Goal: Information Seeking & Learning: Learn about a topic

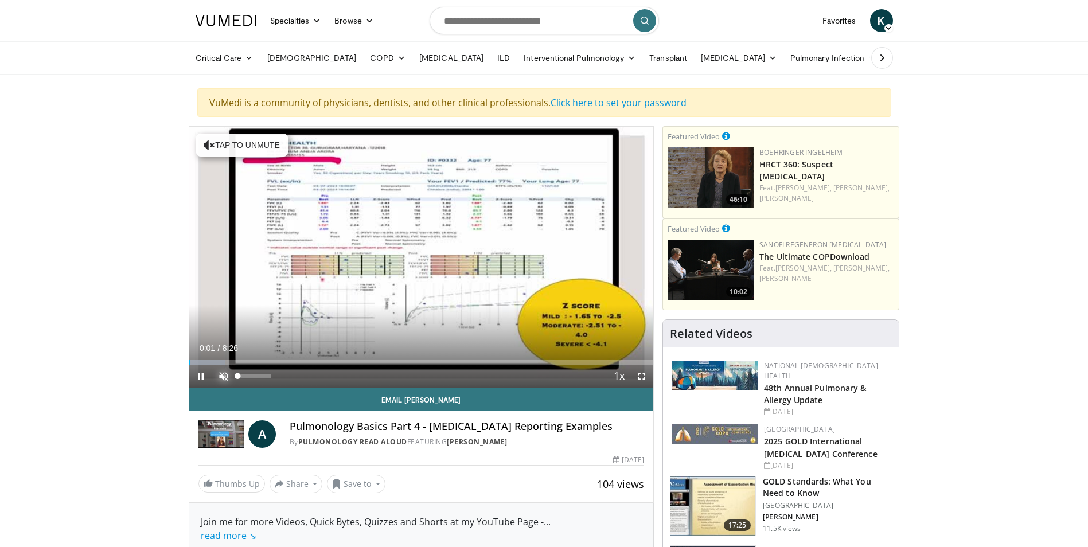
click at [224, 374] on span "Video Player" at bounding box center [223, 376] width 23 height 23
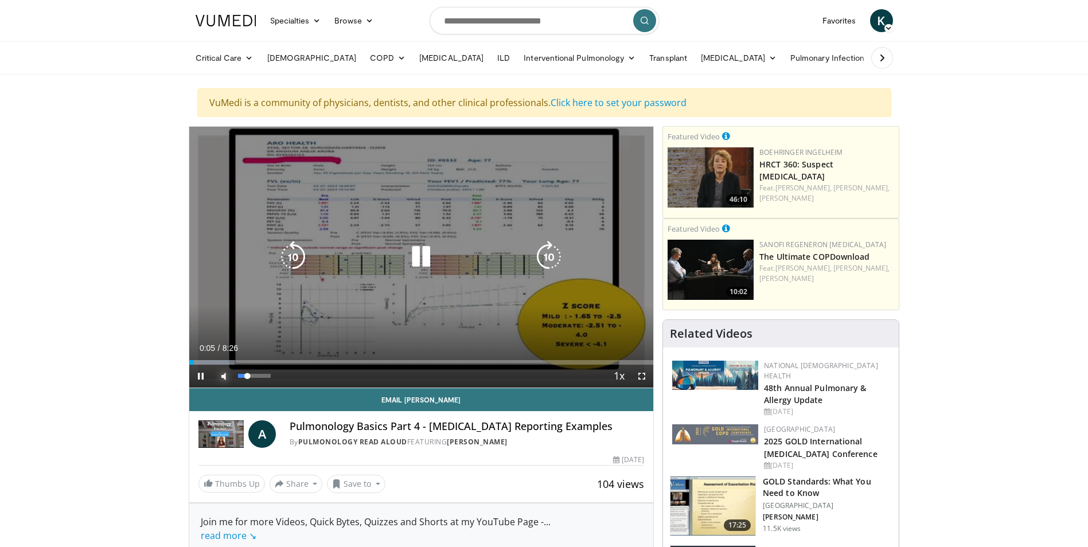
click at [247, 376] on div "30%" at bounding box center [254, 376] width 33 height 4
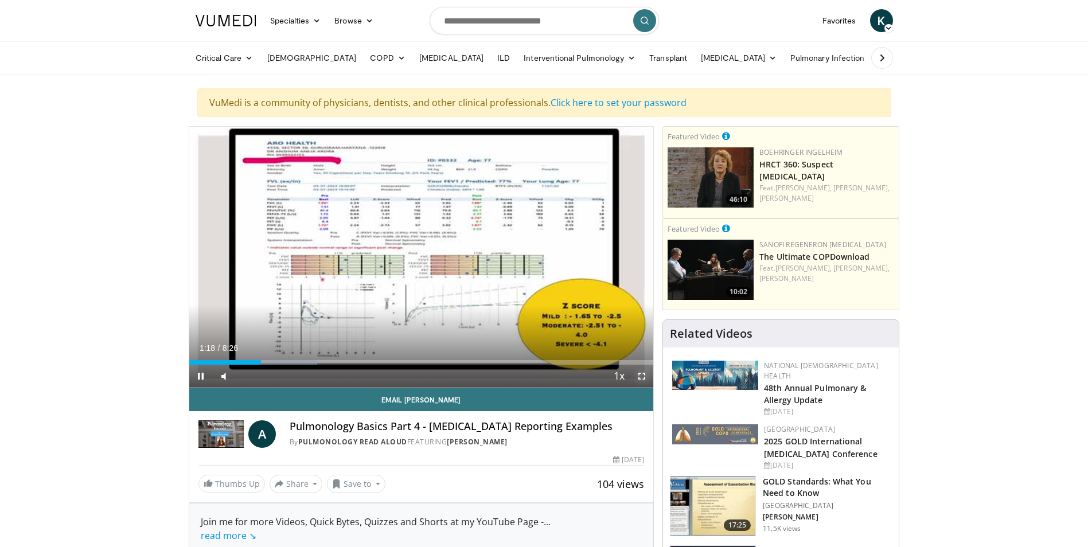
click at [638, 374] on span "Video Player" at bounding box center [641, 376] width 23 height 23
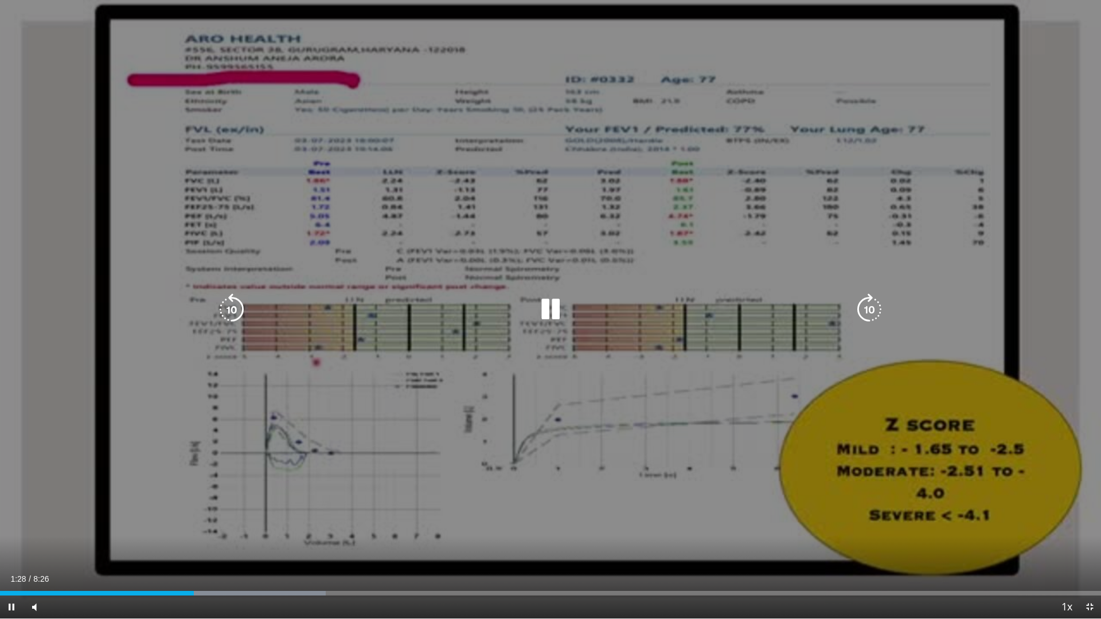
click at [919, 545] on div "10 seconds Tap to unmute" at bounding box center [550, 309] width 1101 height 619
click at [534, 310] on icon "Video Player" at bounding box center [550, 310] width 32 height 32
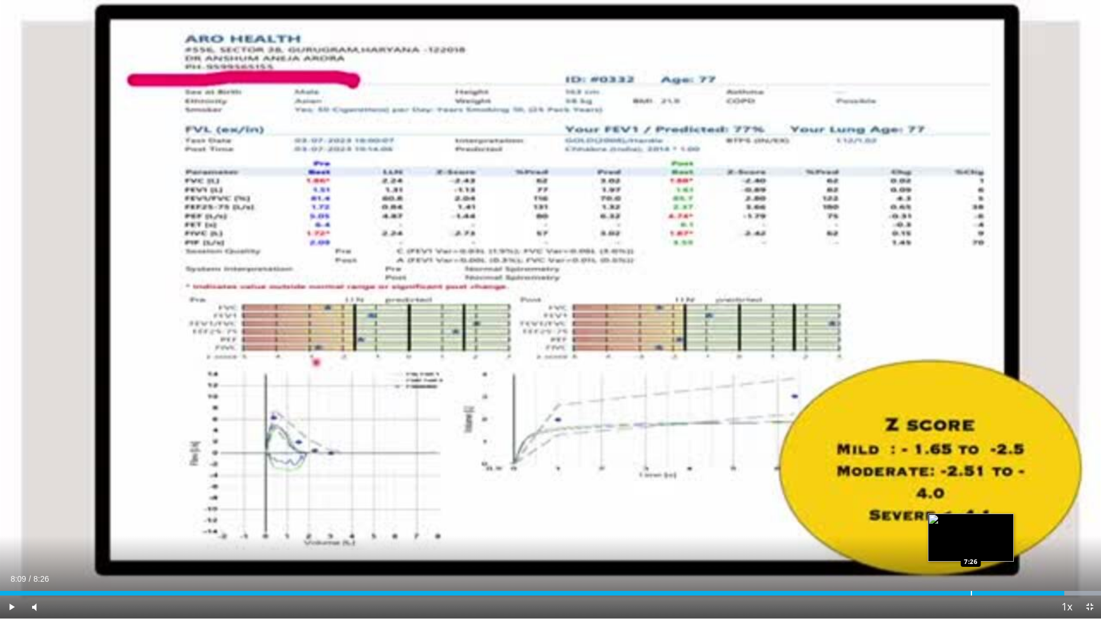
click at [971, 546] on div "Loaded : 100.00% 8:09 7:26" at bounding box center [550, 590] width 1101 height 11
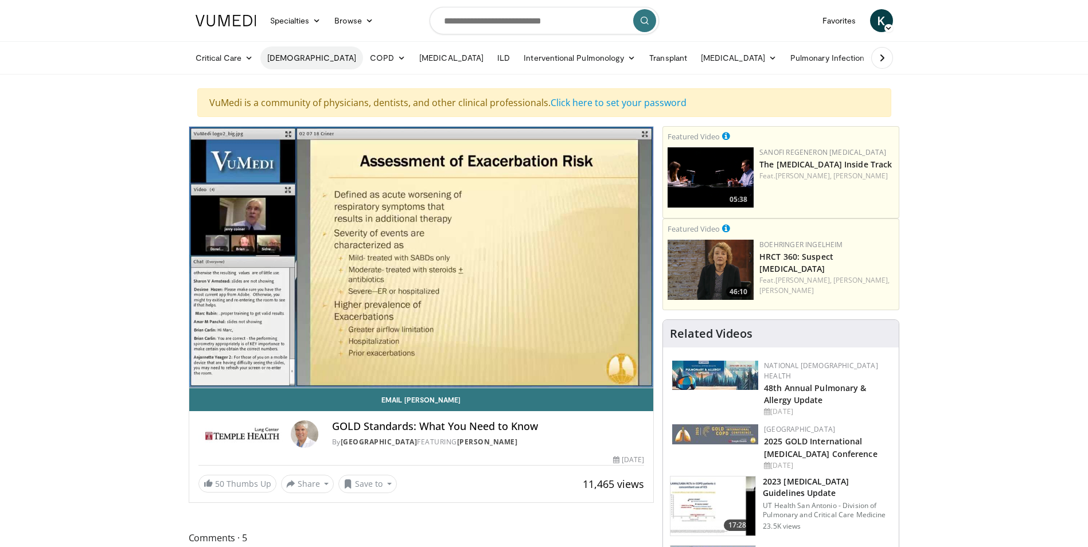
click at [283, 60] on link "[DEMOGRAPHIC_DATA]" at bounding box center [311, 57] width 103 height 23
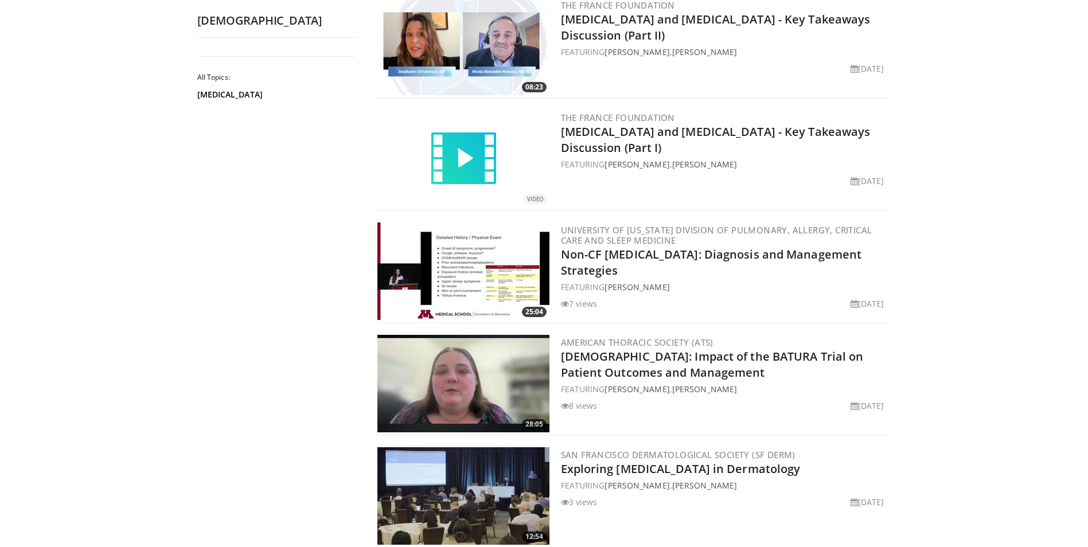
scroll to position [516, 0]
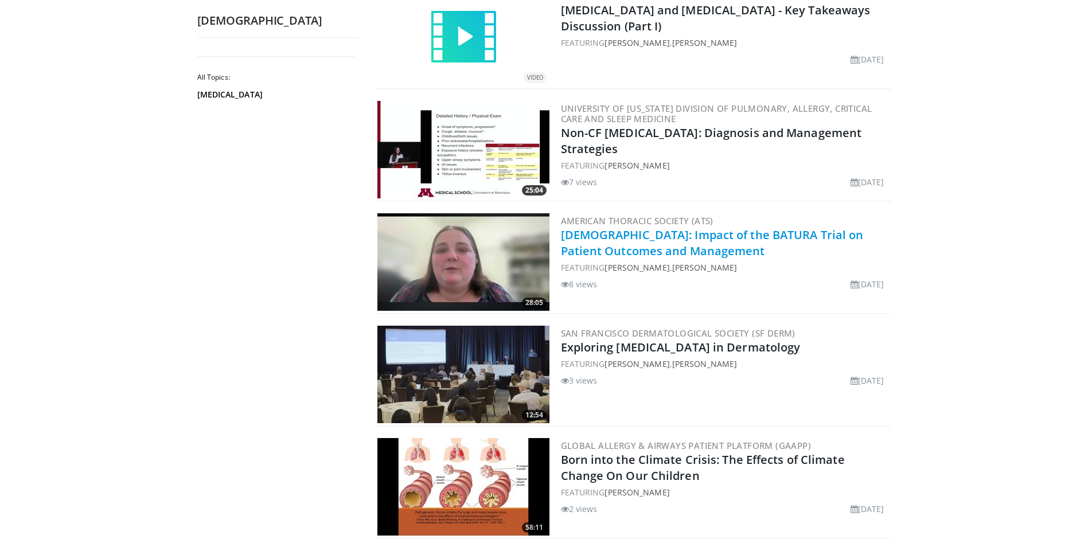
click at [613, 247] on link "[DEMOGRAPHIC_DATA]: Impact of the BATURA Trial on Patient Outcomes and Manageme…" at bounding box center [712, 243] width 303 height 32
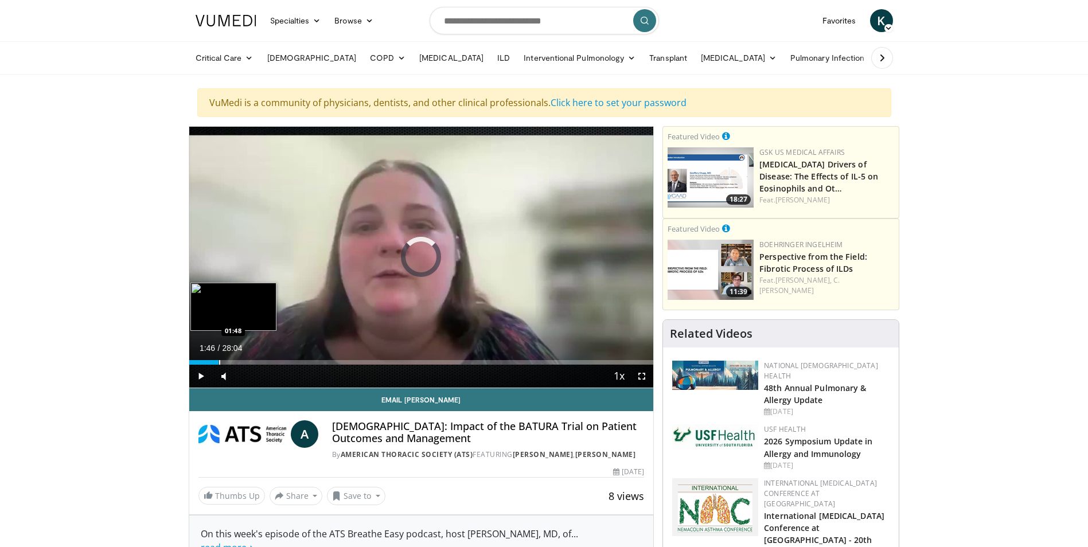
click at [219, 364] on div "Progress Bar" at bounding box center [219, 362] width 1 height 5
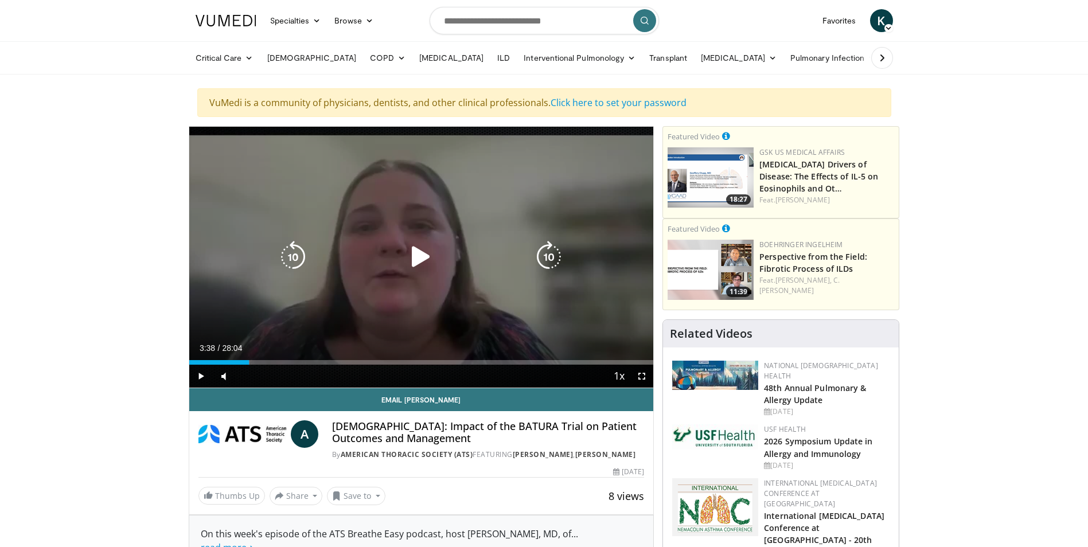
click at [249, 364] on div "Loaded : 13.04% 03:38 03:40" at bounding box center [421, 362] width 464 height 5
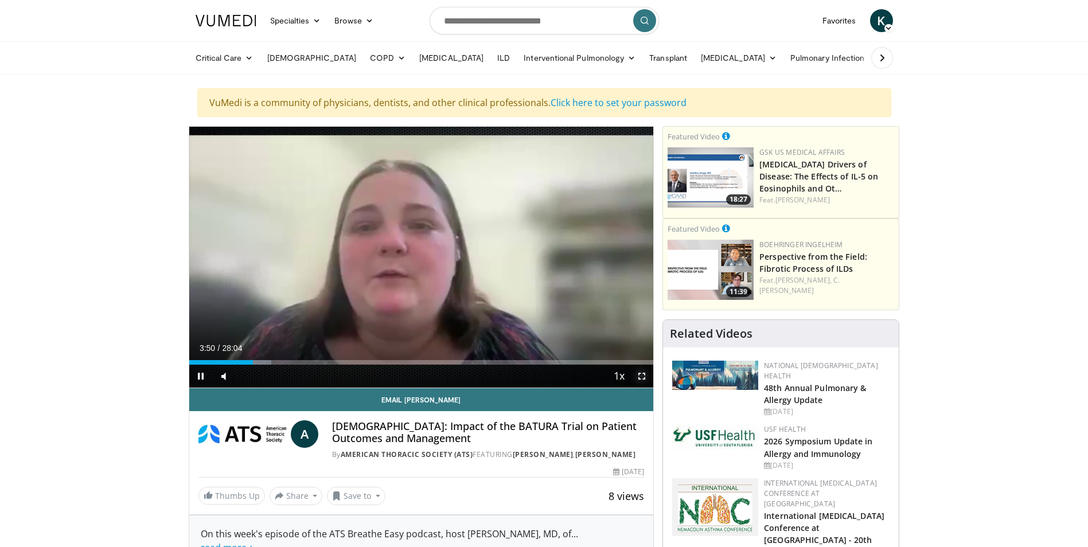
click at [636, 376] on span "Video Player" at bounding box center [641, 376] width 23 height 23
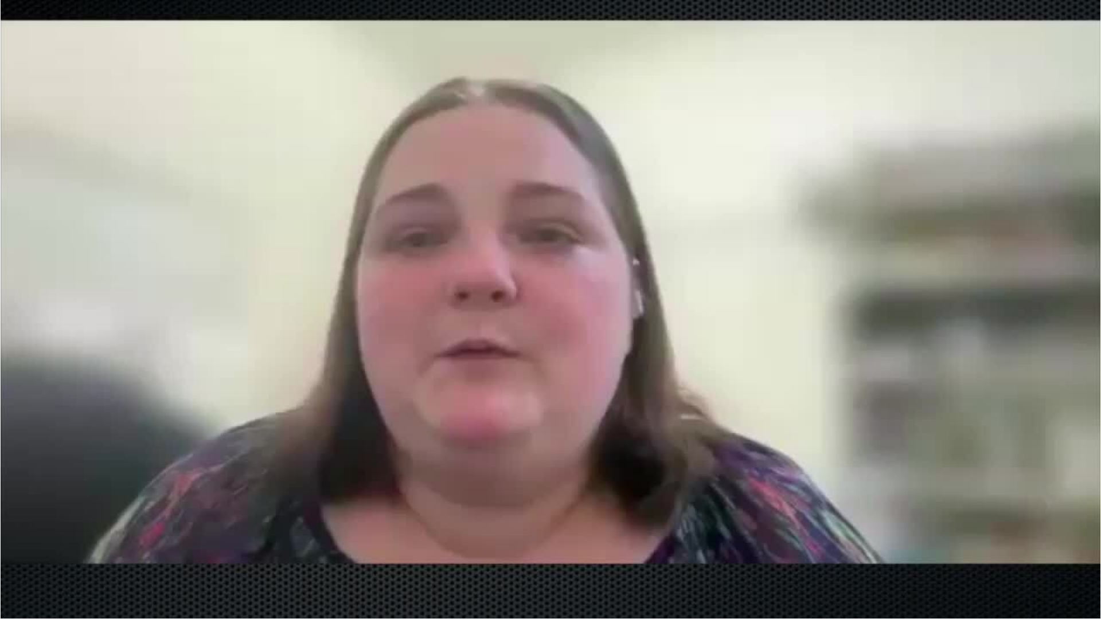
drag, startPoint x: 58, startPoint y: 609, endPoint x: 71, endPoint y: 609, distance: 12.6
click at [71, 546] on div "Volume Level" at bounding box center [60, 630] width 22 height 4
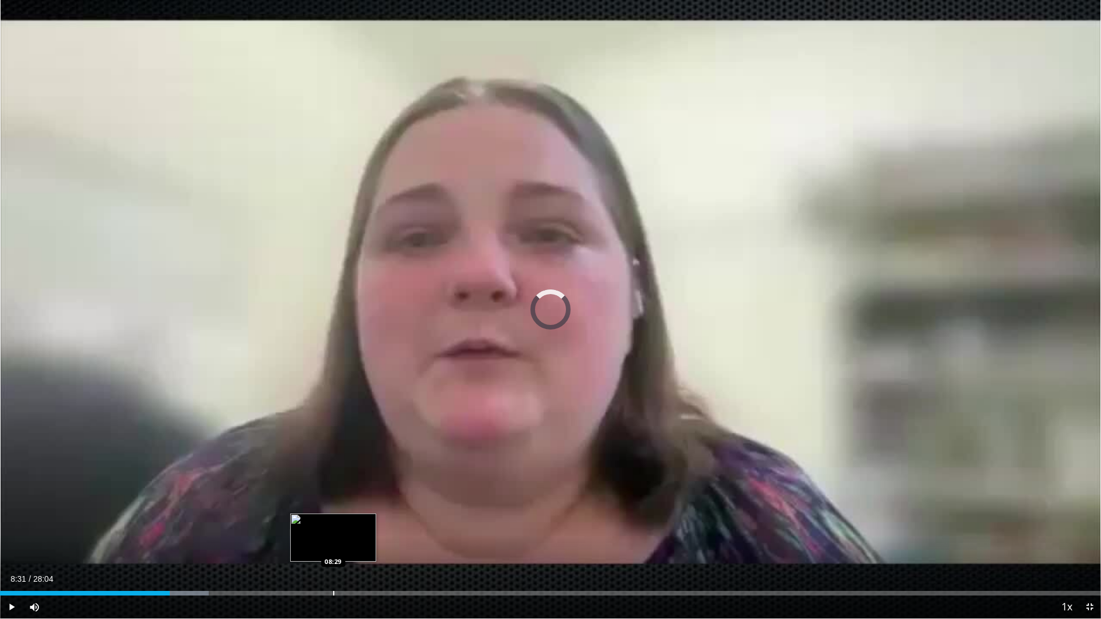
click at [334, 546] on div "Loaded : 18.96% 04:19 08:29" at bounding box center [550, 593] width 1101 height 5
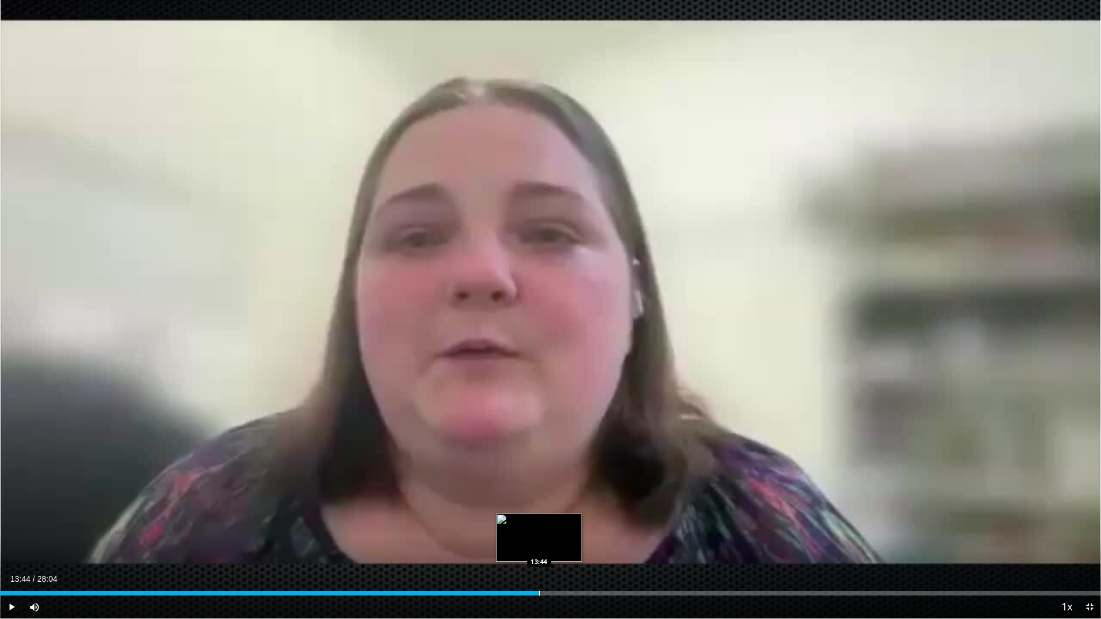
click at [539, 546] on div "Progress Bar" at bounding box center [539, 593] width 1 height 5
click at [593, 546] on div "Progress Bar" at bounding box center [592, 593] width 1 height 5
click at [579, 546] on div "Progress Bar" at bounding box center [579, 593] width 1 height 5
click at [566, 546] on div "Progress Bar" at bounding box center [566, 593] width 1 height 5
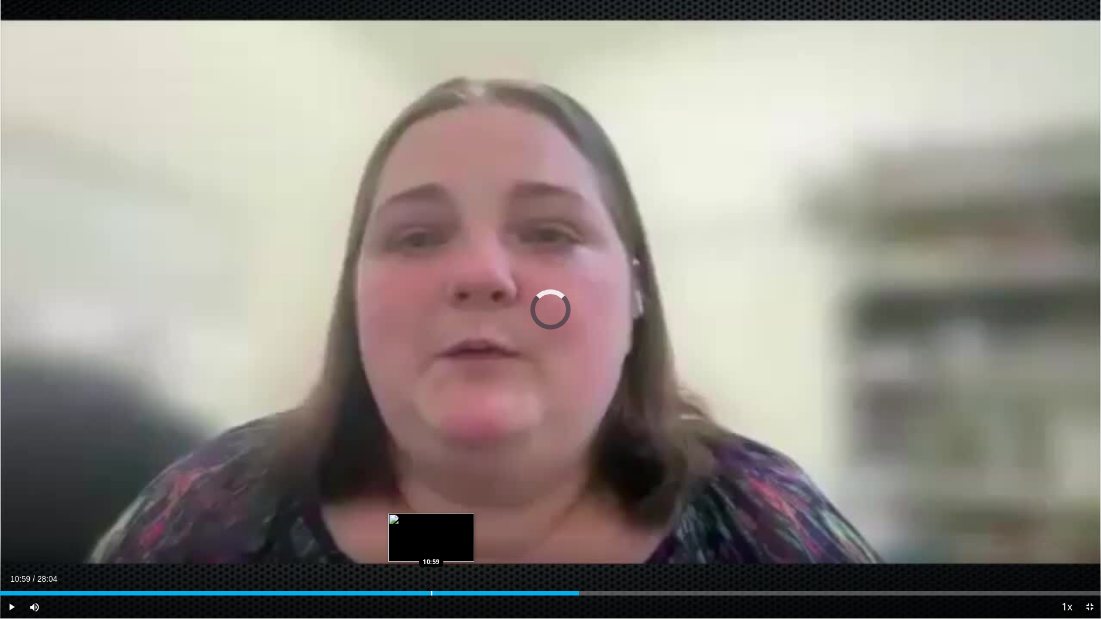
click at [431, 546] on div "Loaded : 0.00% 14:46 10:59" at bounding box center [550, 590] width 1101 height 11
click at [414, 546] on div "Progress Bar" at bounding box center [414, 593] width 1 height 5
click at [403, 546] on div "Progress Bar" at bounding box center [403, 593] width 1 height 5
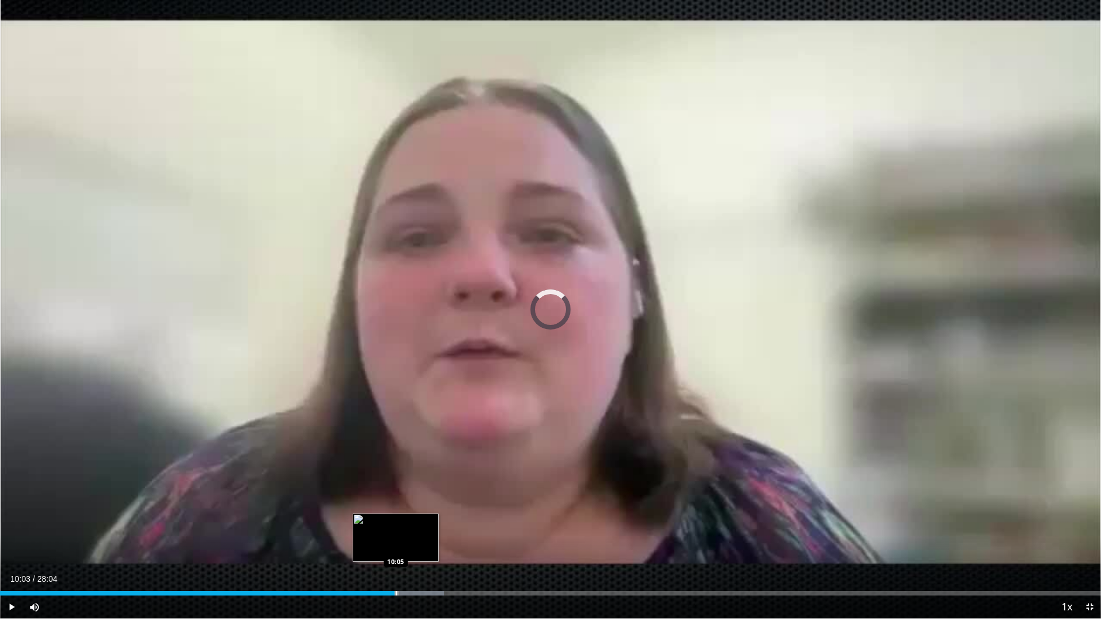
click at [394, 546] on div "Loaded : 40.30% 10:03 10:05" at bounding box center [550, 593] width 1101 height 5
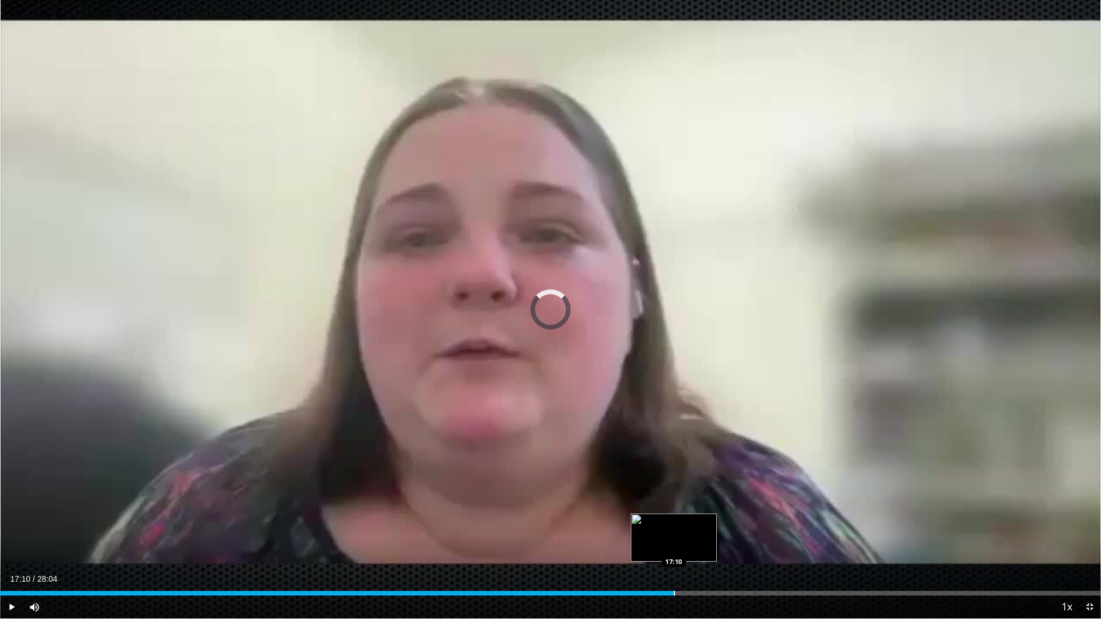
click at [674, 546] on div "Progress Bar" at bounding box center [674, 593] width 1 height 5
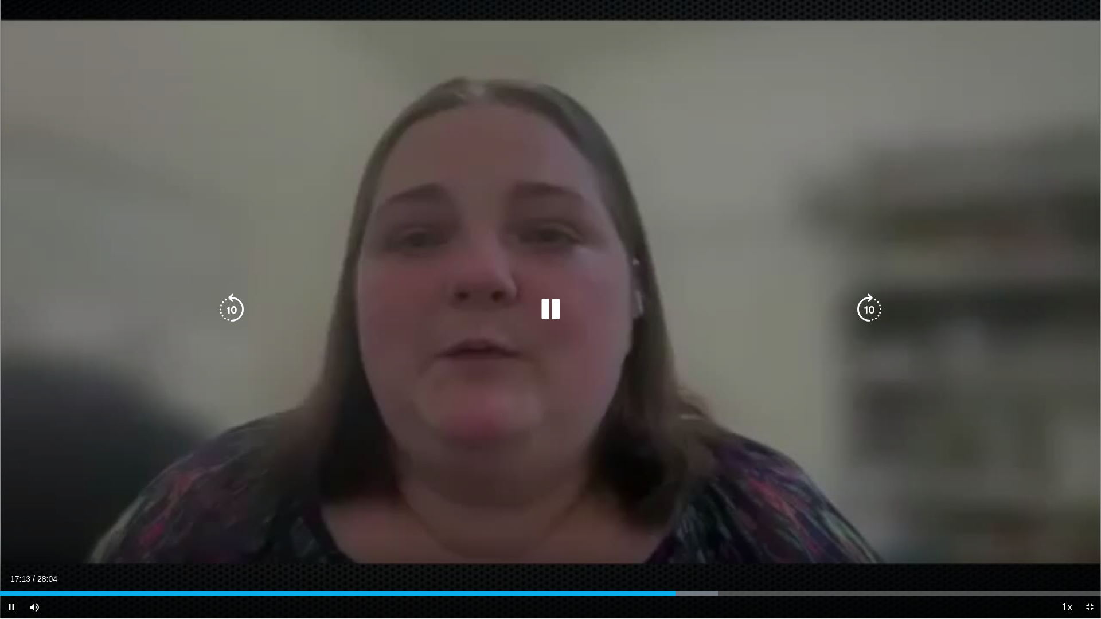
click at [748, 546] on video-js "**********" at bounding box center [550, 309] width 1101 height 619
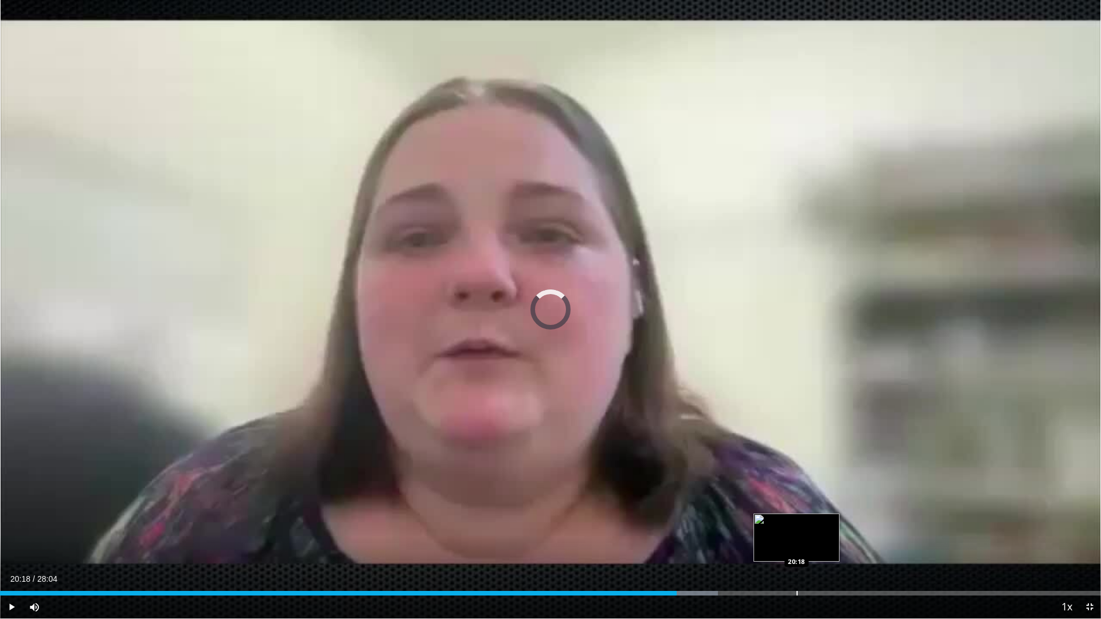
click at [796, 546] on div "Progress Bar" at bounding box center [796, 593] width 1 height 5
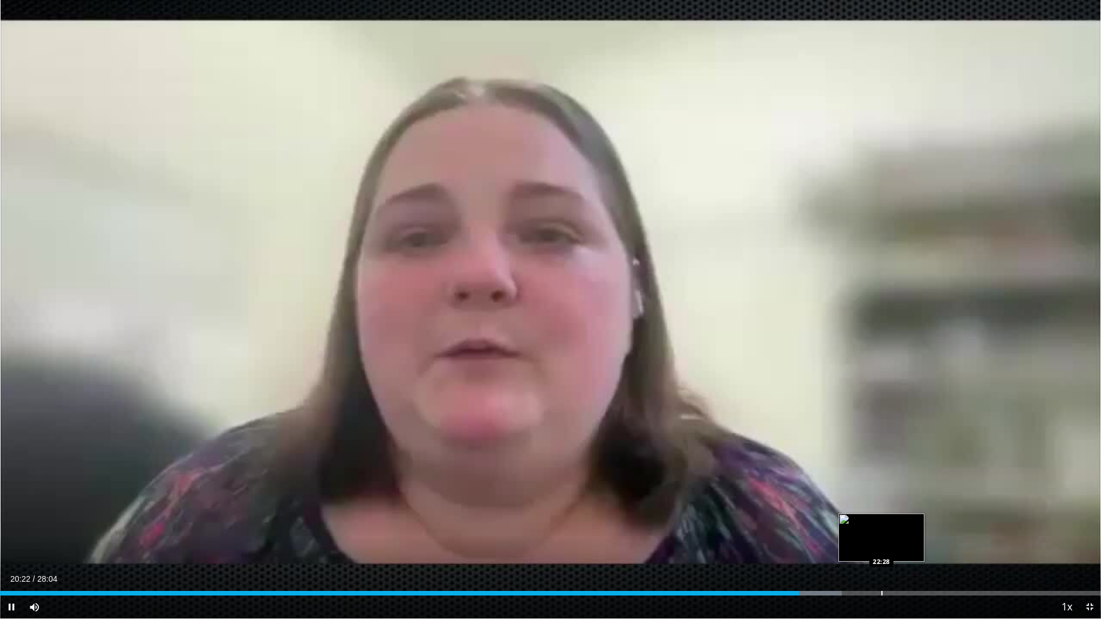
click at [882, 546] on div "Progress Bar" at bounding box center [881, 593] width 1 height 5
click at [924, 546] on div "Progress Bar" at bounding box center [924, 593] width 1 height 5
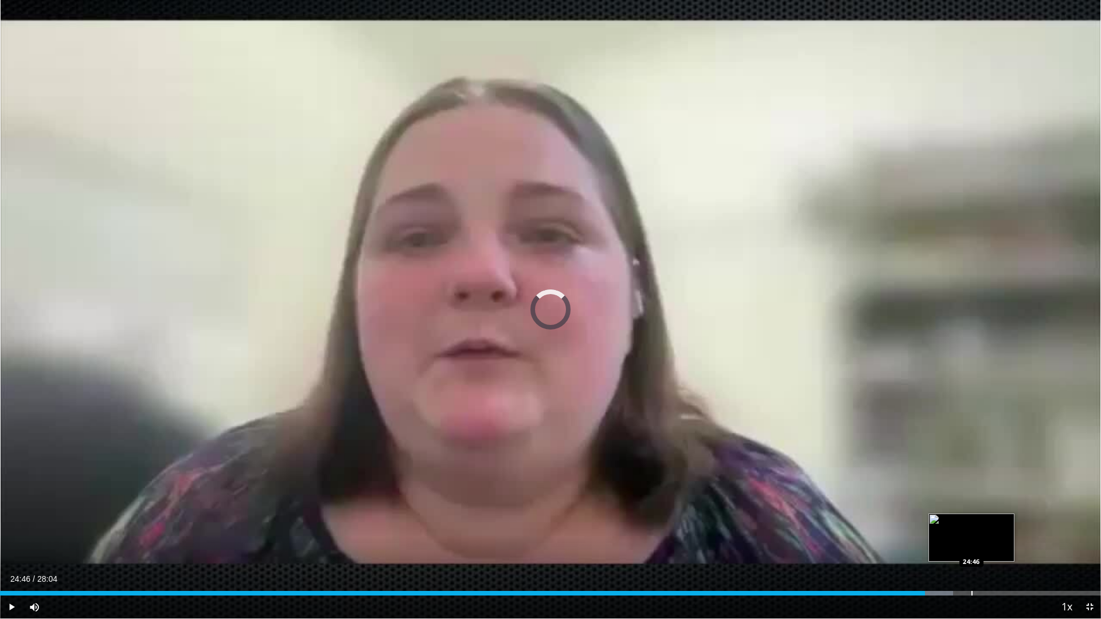
click at [971, 546] on div "Progress Bar" at bounding box center [971, 593] width 1 height 5
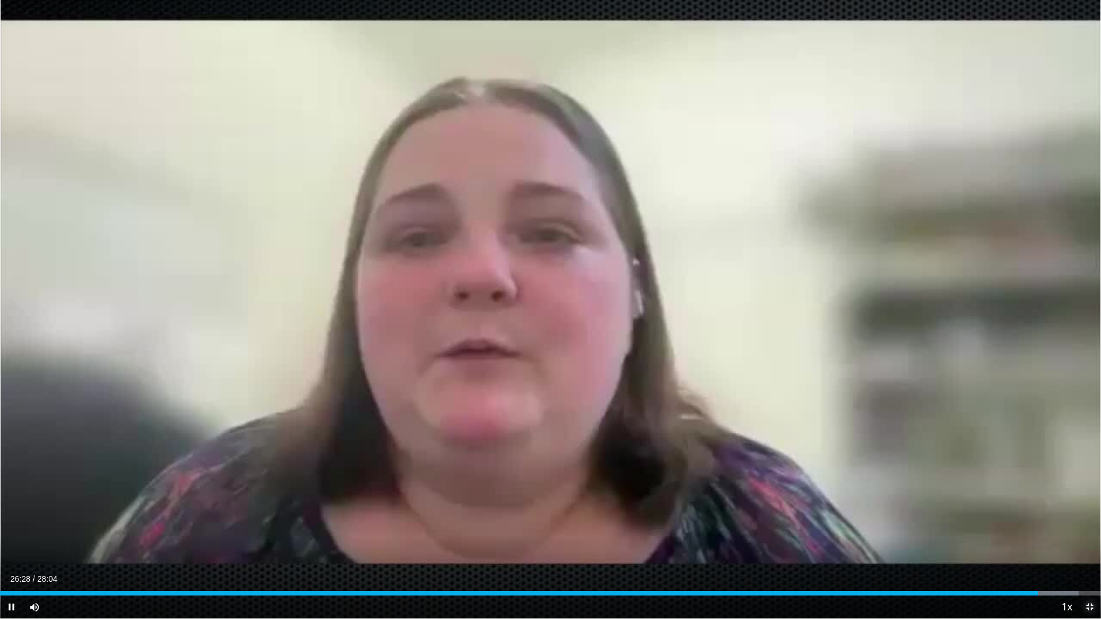
click at [1087, 546] on span "Video Player" at bounding box center [1089, 607] width 23 height 23
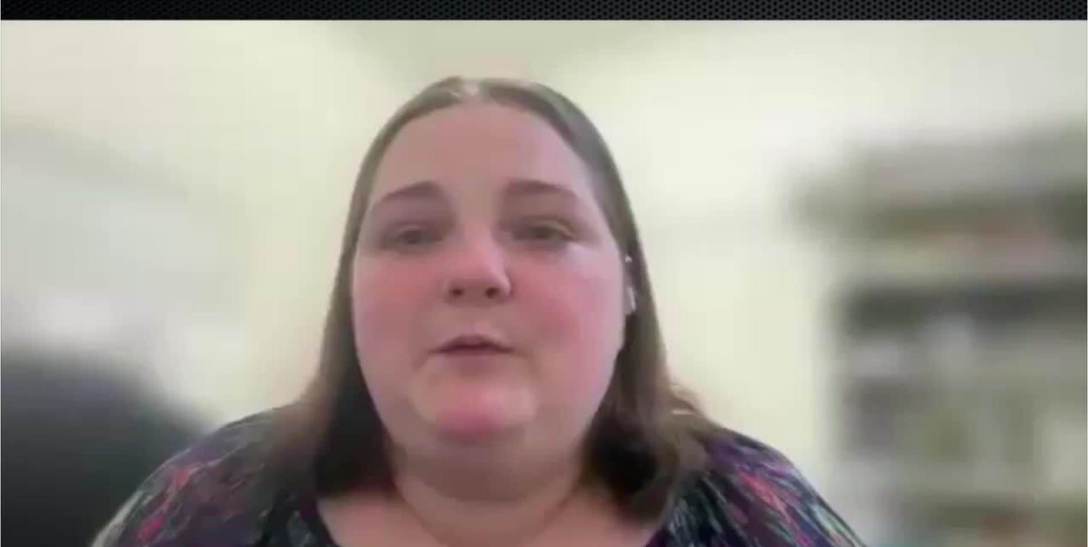
scroll to position [401, 0]
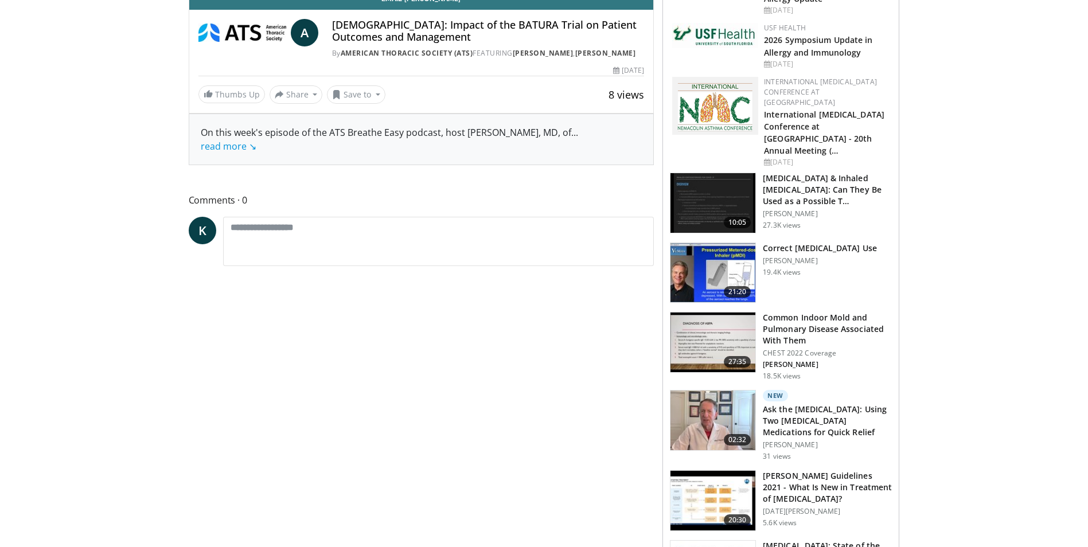
click at [737, 243] on img at bounding box center [712, 273] width 85 height 60
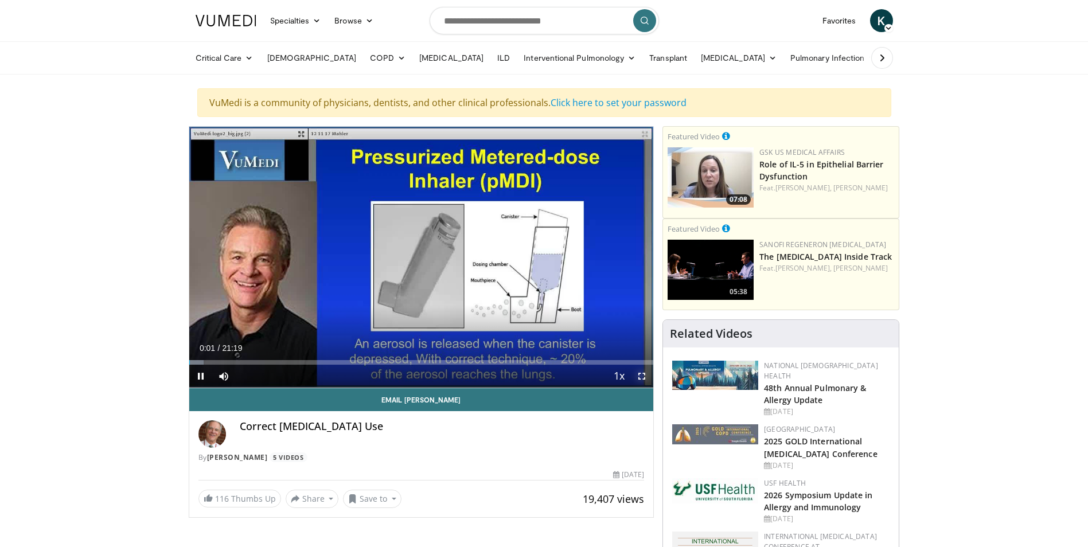
click at [642, 375] on span "Video Player" at bounding box center [641, 376] width 23 height 23
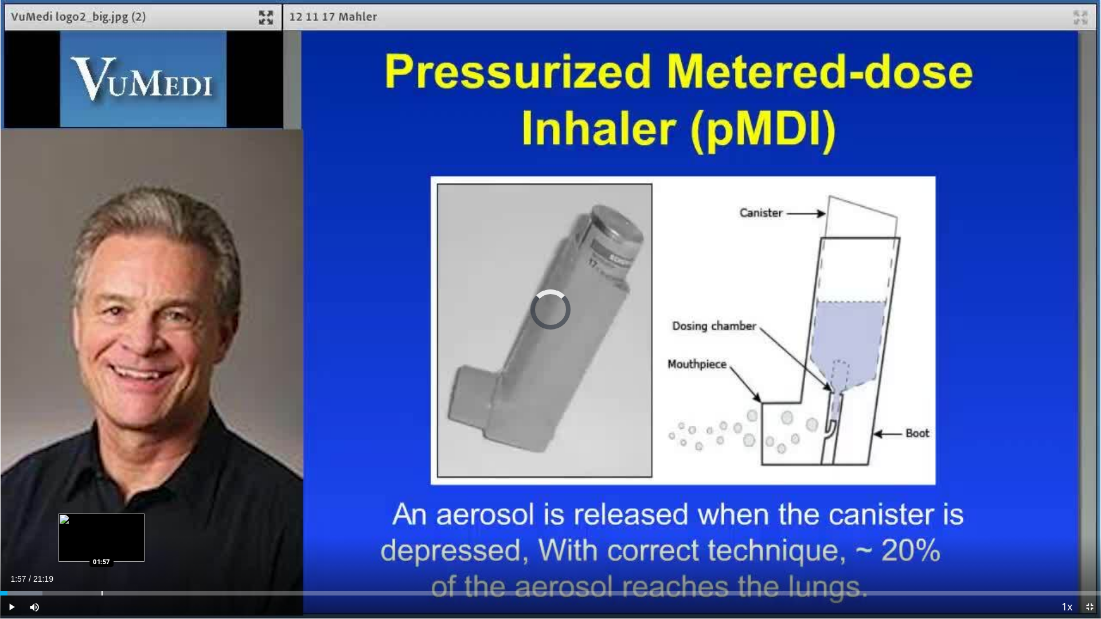
click at [101, 546] on div "Progress Bar" at bounding box center [101, 593] width 1 height 5
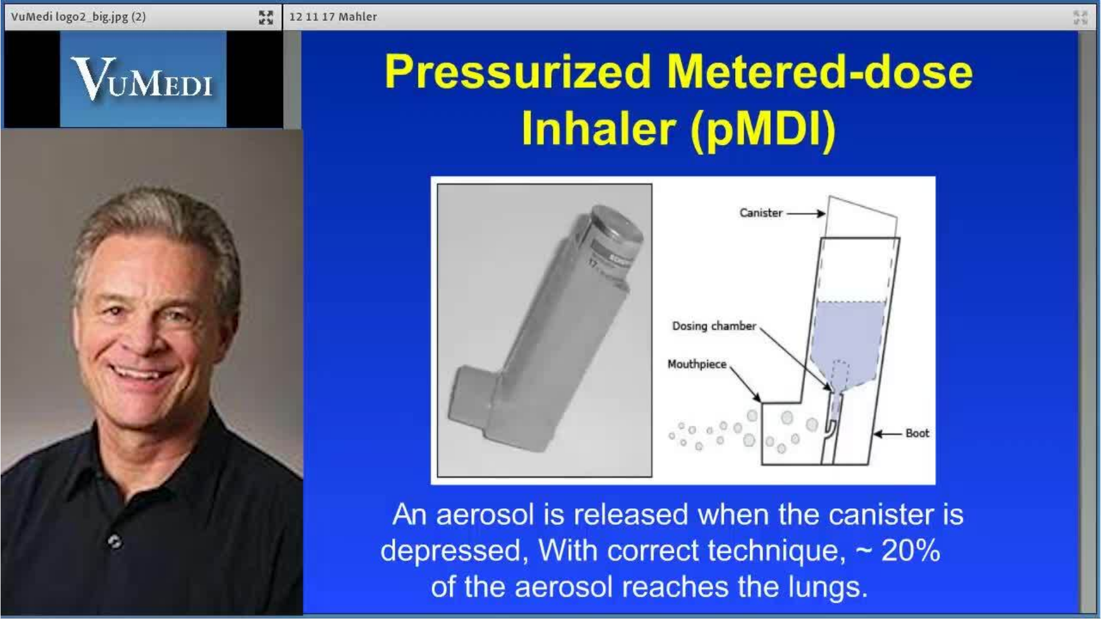
click at [134, 546] on div "10 seconds Tap to unmute" at bounding box center [550, 309] width 1101 height 619
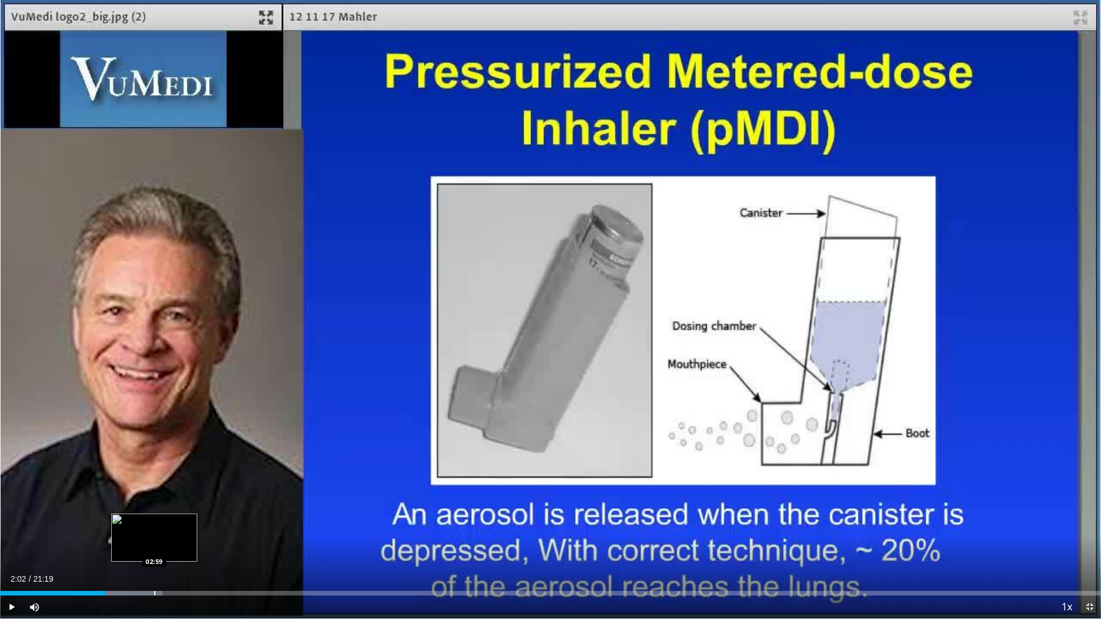
click at [154, 546] on div "Progress Bar" at bounding box center [154, 593] width 1 height 5
click at [14, 546] on span "Video Player" at bounding box center [11, 607] width 23 height 23
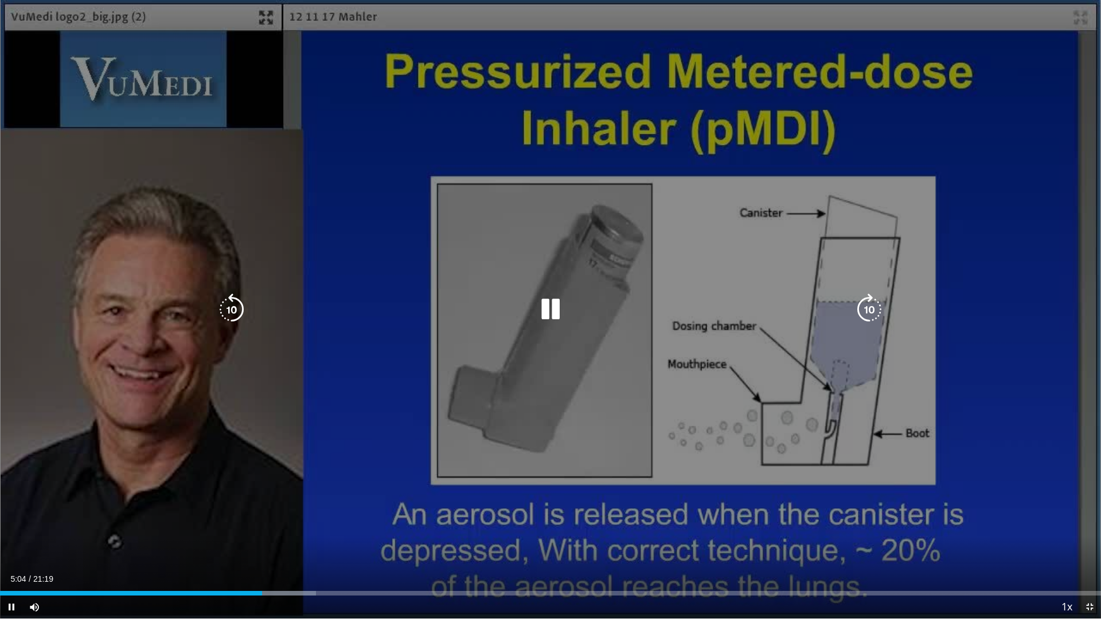
click at [554, 315] on icon "Video Player" at bounding box center [550, 310] width 32 height 32
click at [549, 303] on icon "Video Player" at bounding box center [550, 310] width 32 height 32
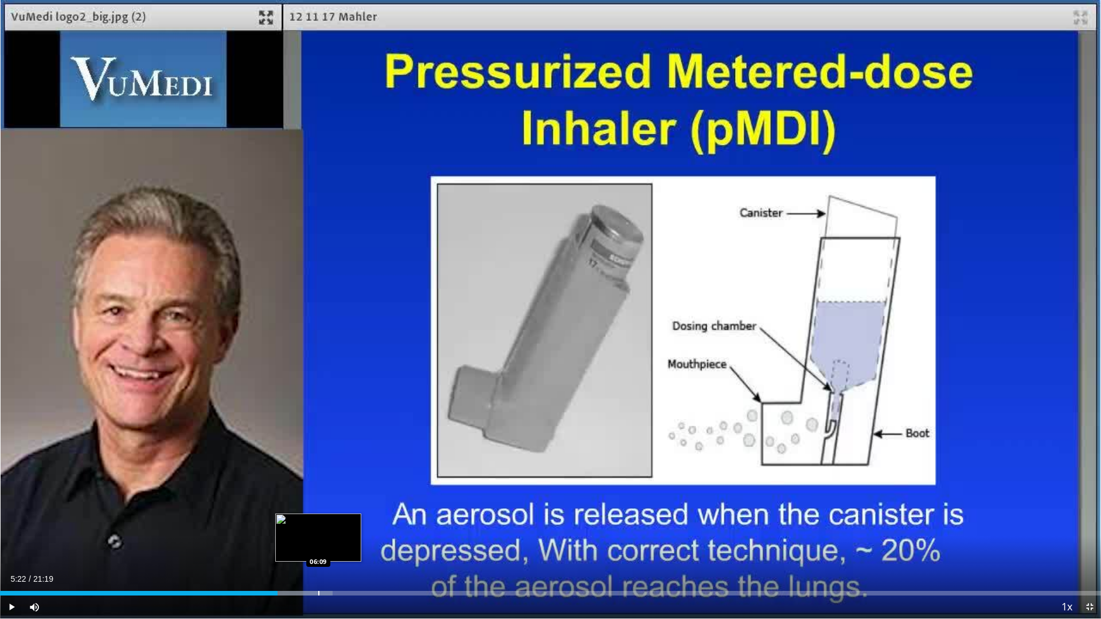
click at [319, 546] on div "Progress Bar" at bounding box center [318, 593] width 1 height 5
click at [304, 546] on div "Loaded : 34.11% 06:16 05:53" at bounding box center [550, 593] width 1101 height 5
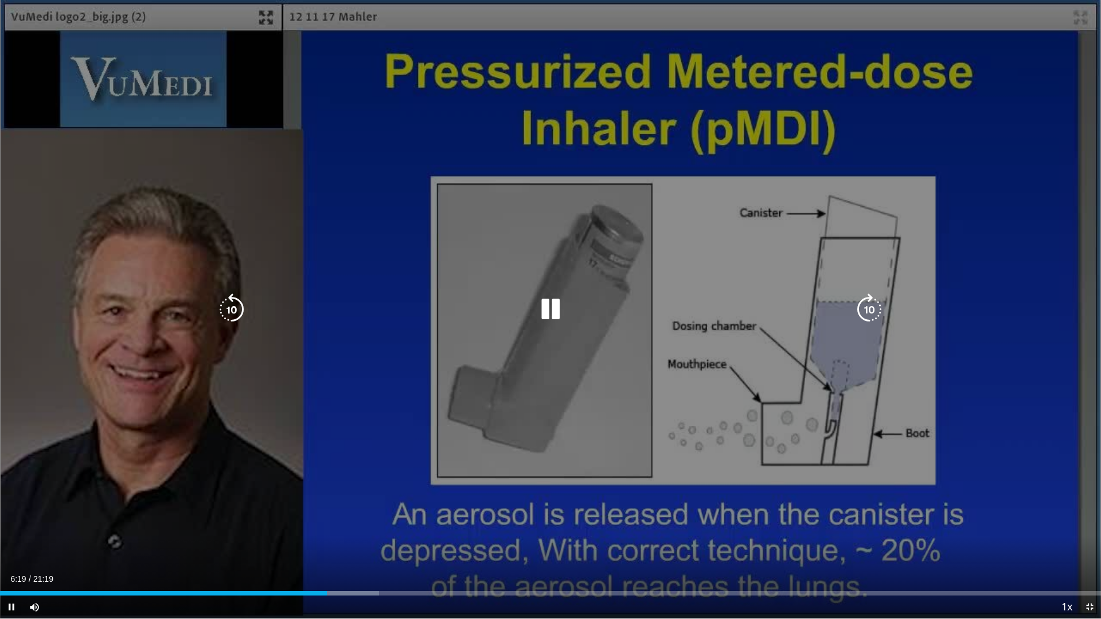
click at [866, 302] on icon "Video Player" at bounding box center [869, 310] width 32 height 32
click at [866, 305] on icon "Video Player" at bounding box center [869, 310] width 32 height 32
click at [238, 307] on icon "Video Player" at bounding box center [232, 310] width 32 height 32
click at [866, 311] on icon "Video Player" at bounding box center [869, 310] width 32 height 32
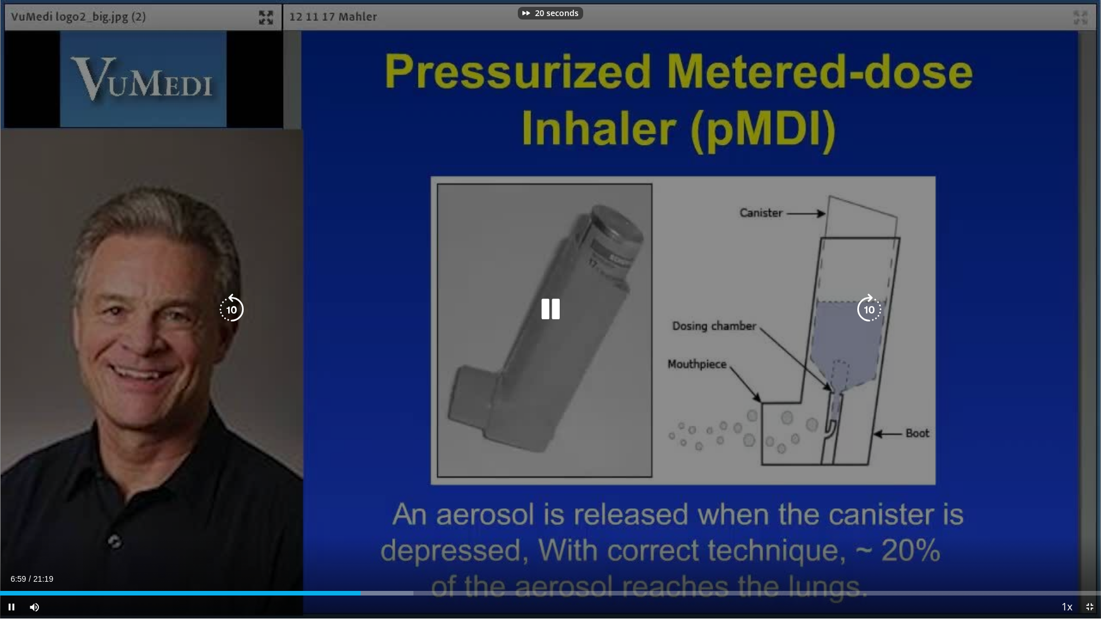
click at [867, 311] on icon "Video Player" at bounding box center [869, 310] width 32 height 32
click at [866, 311] on icon "Video Player" at bounding box center [869, 310] width 32 height 32
click at [867, 311] on icon "Video Player" at bounding box center [869, 310] width 32 height 32
click at [868, 308] on icon "Video Player" at bounding box center [869, 310] width 32 height 32
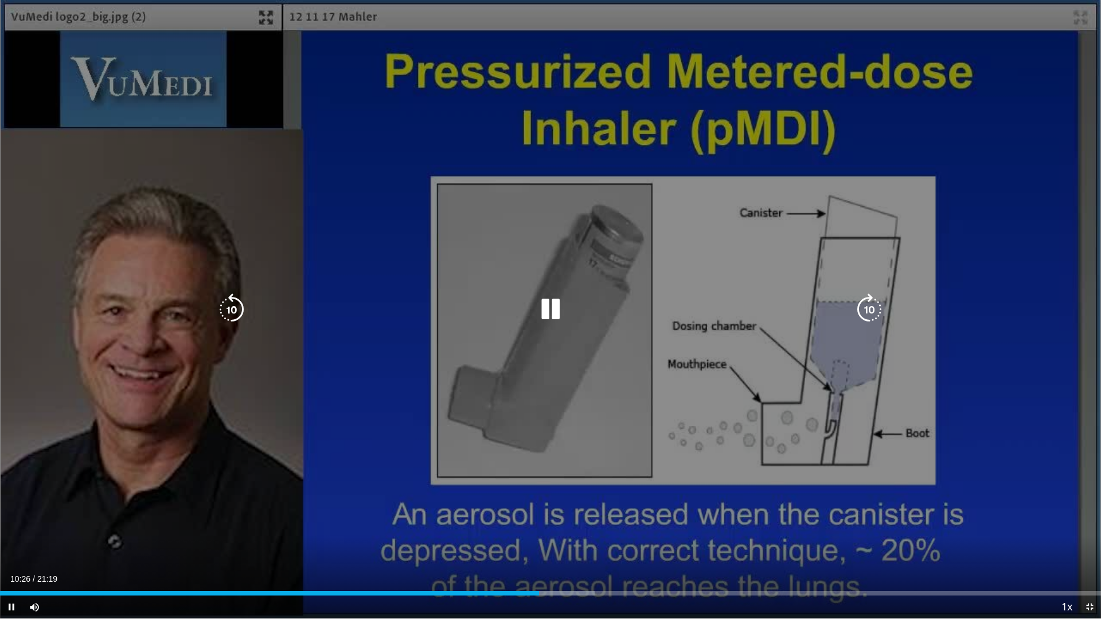
click at [869, 308] on icon "Video Player" at bounding box center [869, 310] width 32 height 32
click at [868, 308] on icon "Video Player" at bounding box center [869, 310] width 32 height 32
click at [869, 308] on icon "Video Player" at bounding box center [869, 310] width 32 height 32
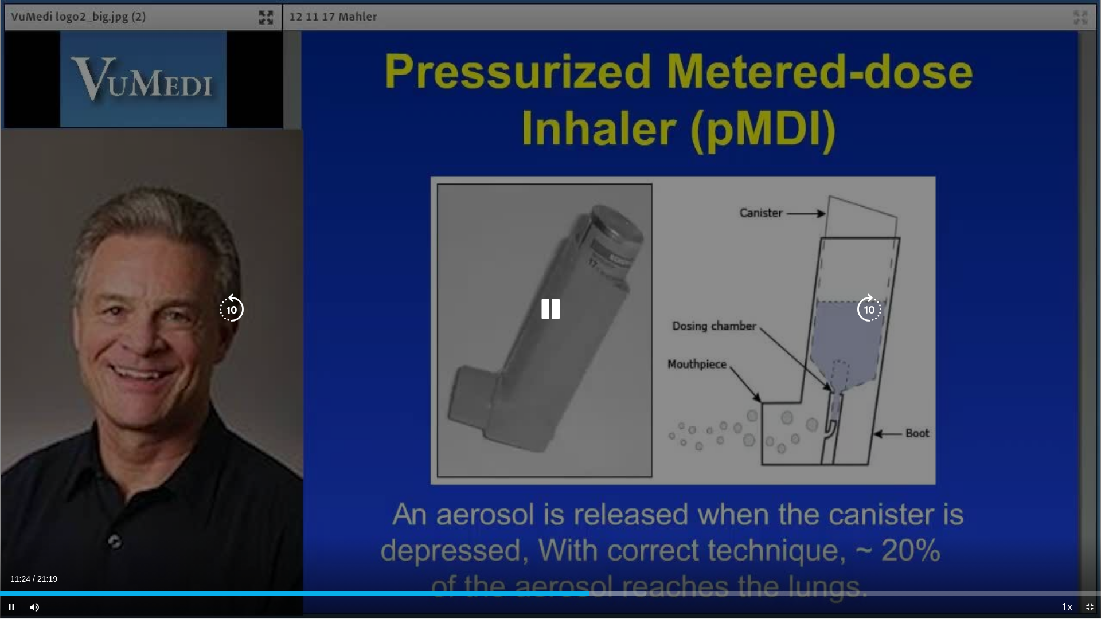
click at [869, 308] on icon "Video Player" at bounding box center [869, 310] width 32 height 32
click at [868, 308] on icon "Video Player" at bounding box center [869, 310] width 32 height 32
click at [869, 308] on icon "Video Player" at bounding box center [869, 310] width 32 height 32
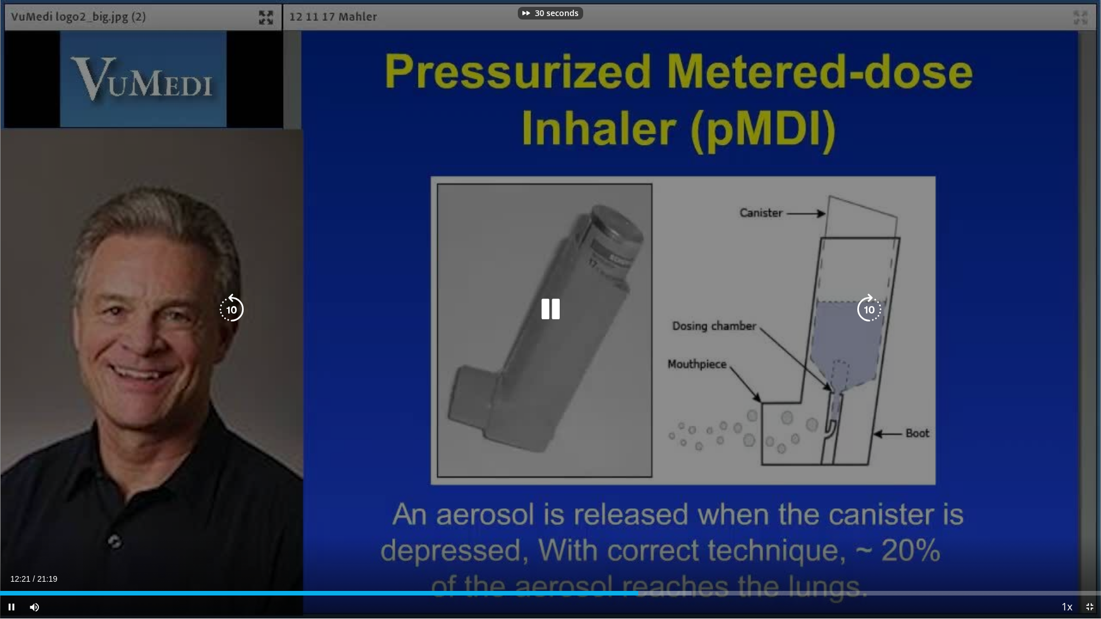
click at [869, 308] on icon "Video Player" at bounding box center [869, 310] width 32 height 32
click at [868, 308] on icon "Video Player" at bounding box center [869, 310] width 32 height 32
click at [869, 308] on icon "Video Player" at bounding box center [869, 310] width 32 height 32
click at [881, 308] on icon "Video Player" at bounding box center [869, 310] width 32 height 32
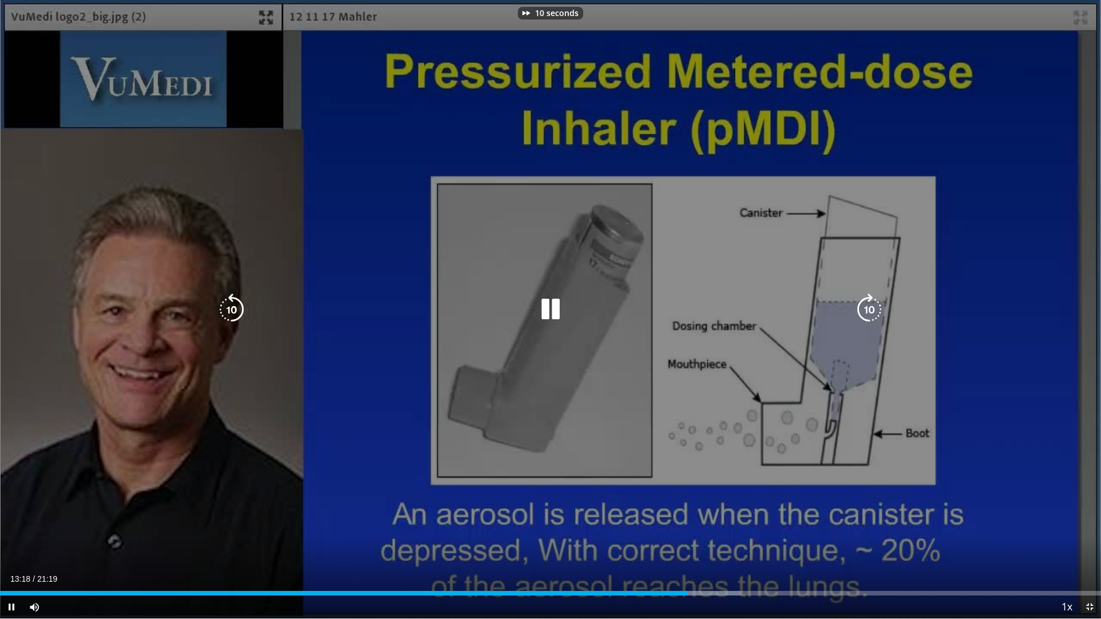
click at [879, 308] on icon "Video Player" at bounding box center [869, 310] width 32 height 32
click at [876, 308] on icon "Video Player" at bounding box center [869, 310] width 32 height 32
click at [872, 309] on icon "Video Player" at bounding box center [869, 310] width 32 height 32
click at [871, 309] on icon "Video Player" at bounding box center [869, 310] width 32 height 32
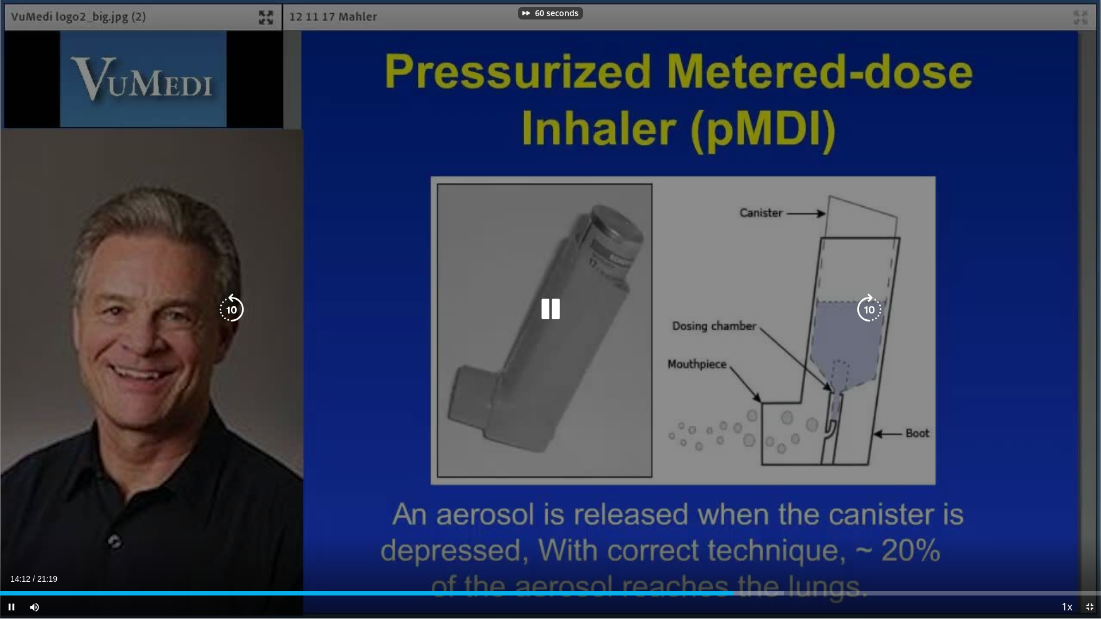
click at [872, 309] on icon "Video Player" at bounding box center [869, 310] width 32 height 32
click at [869, 307] on icon "Video Player" at bounding box center [869, 310] width 32 height 32
click at [870, 307] on icon "Video Player" at bounding box center [869, 310] width 32 height 32
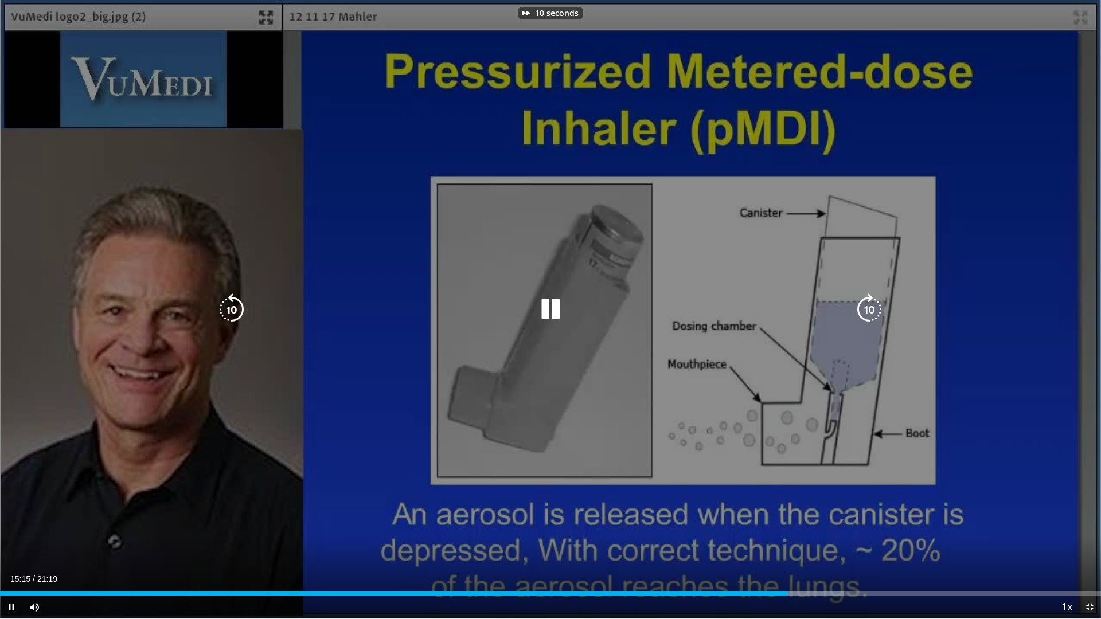
click at [870, 307] on icon "Video Player" at bounding box center [869, 310] width 32 height 32
click at [869, 307] on icon "Video Player" at bounding box center [869, 310] width 32 height 32
click at [867, 307] on icon "Video Player" at bounding box center [869, 310] width 32 height 32
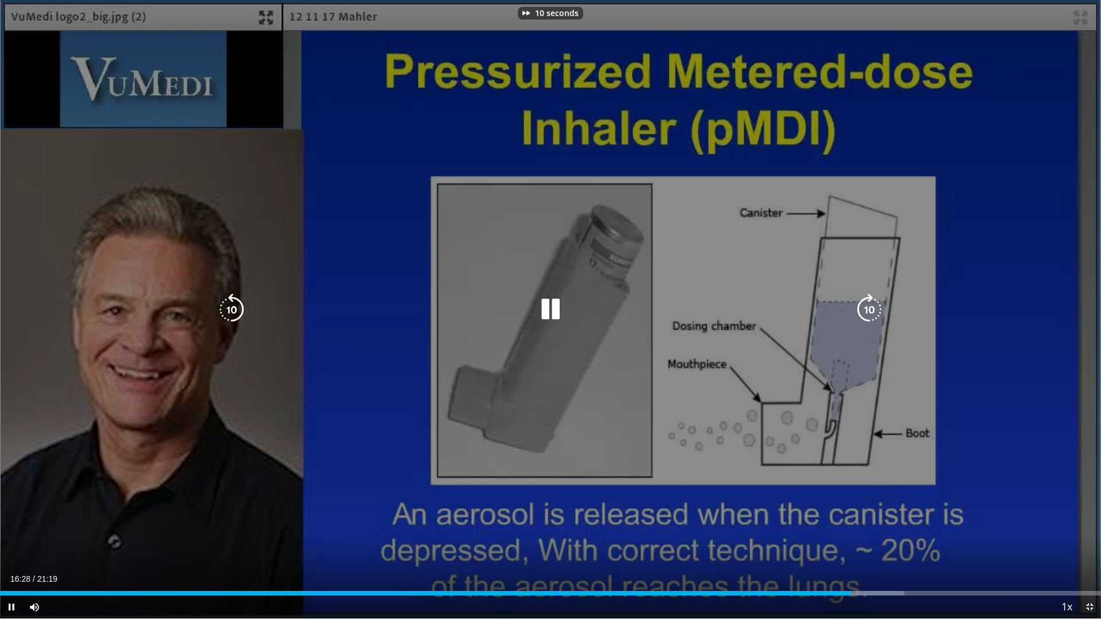
click at [869, 312] on icon "Video Player" at bounding box center [869, 310] width 32 height 32
click at [870, 312] on icon "Video Player" at bounding box center [869, 310] width 32 height 32
click at [869, 311] on icon "Video Player" at bounding box center [869, 310] width 32 height 32
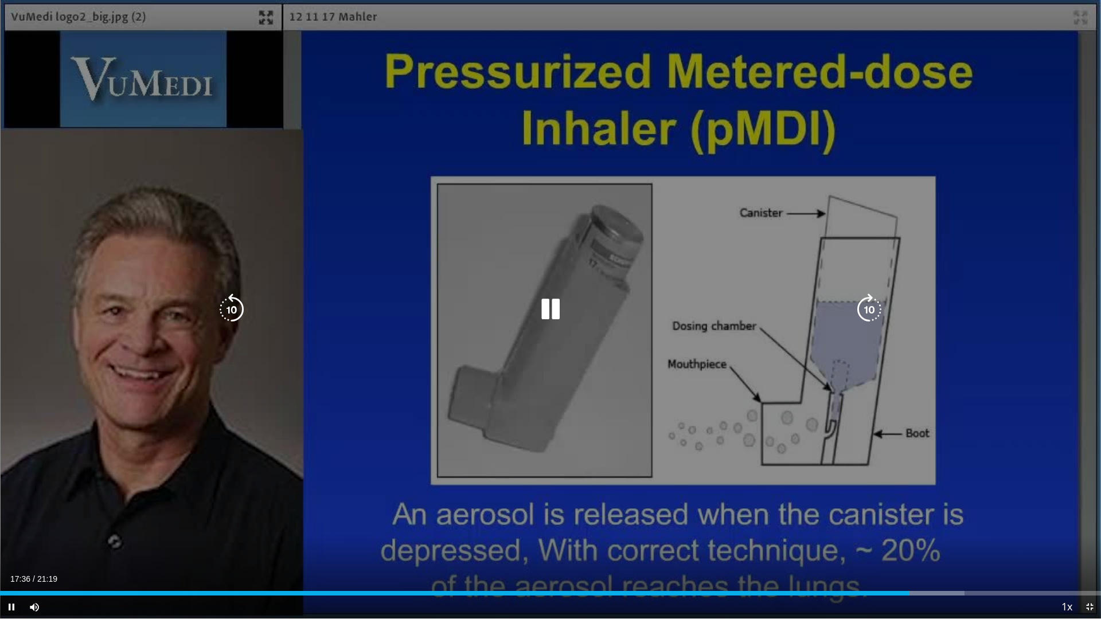
click at [869, 311] on icon "Video Player" at bounding box center [869, 310] width 32 height 32
click at [867, 311] on icon "Video Player" at bounding box center [869, 310] width 32 height 32
click at [869, 311] on icon "Video Player" at bounding box center [869, 310] width 32 height 32
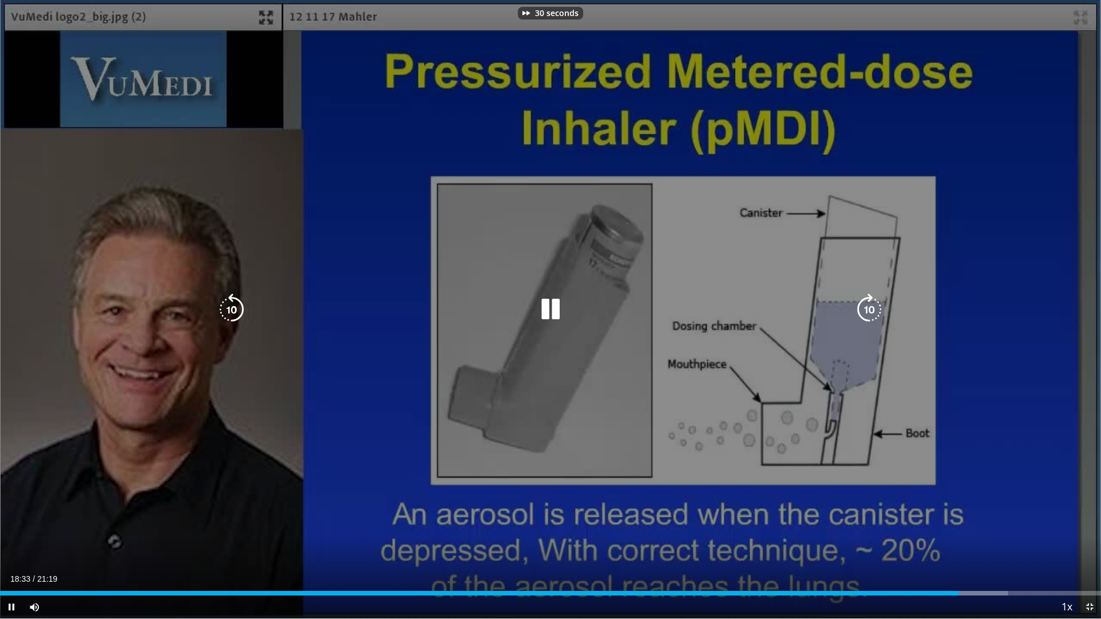
click at [867, 311] on icon "Video Player" at bounding box center [869, 310] width 32 height 32
click at [868, 311] on icon "Video Player" at bounding box center [869, 310] width 32 height 32
click at [869, 311] on icon "Video Player" at bounding box center [869, 310] width 32 height 32
click at [868, 311] on icon "Video Player" at bounding box center [869, 310] width 32 height 32
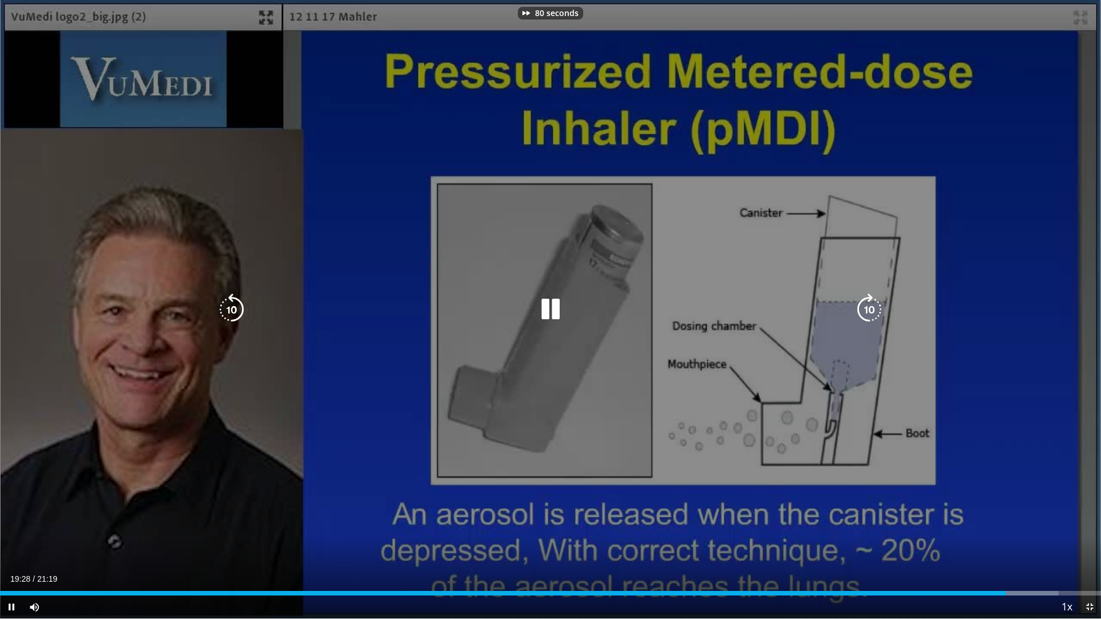
click at [869, 311] on icon "Video Player" at bounding box center [869, 310] width 32 height 32
click at [867, 311] on icon "Video Player" at bounding box center [869, 310] width 32 height 32
click at [869, 311] on icon "Video Player" at bounding box center [869, 310] width 32 height 32
click at [867, 311] on icon "Video Player" at bounding box center [869, 310] width 32 height 32
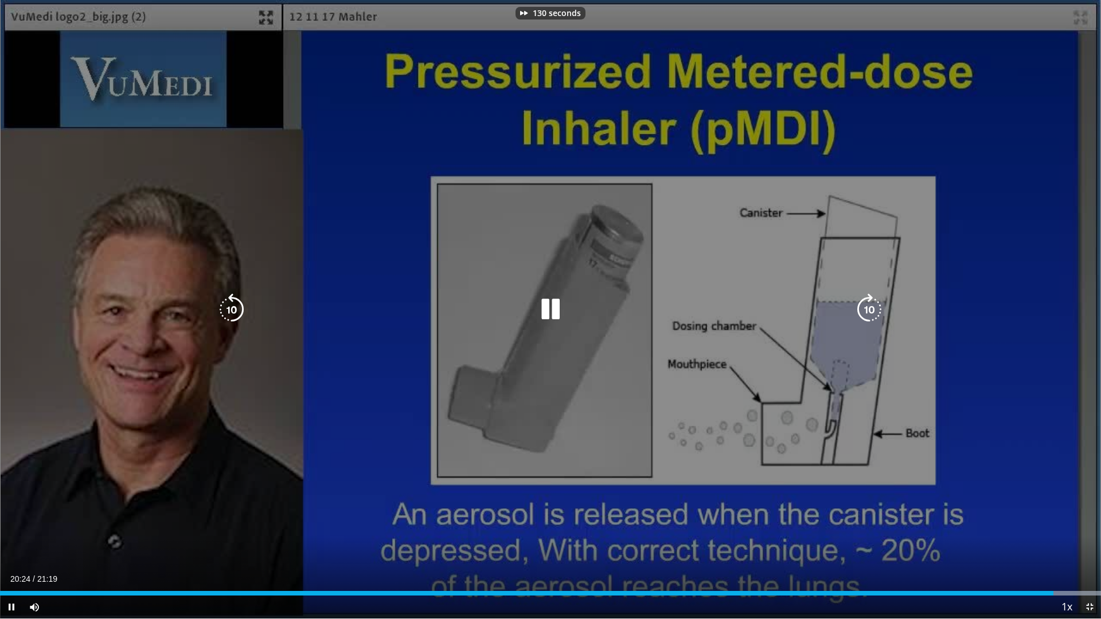
click at [869, 311] on icon "Video Player" at bounding box center [869, 310] width 32 height 32
click at [868, 311] on icon "Video Player" at bounding box center [869, 310] width 32 height 32
click at [869, 311] on icon "Video Player" at bounding box center [869, 310] width 32 height 32
click at [867, 311] on icon "Video Player" at bounding box center [869, 310] width 32 height 32
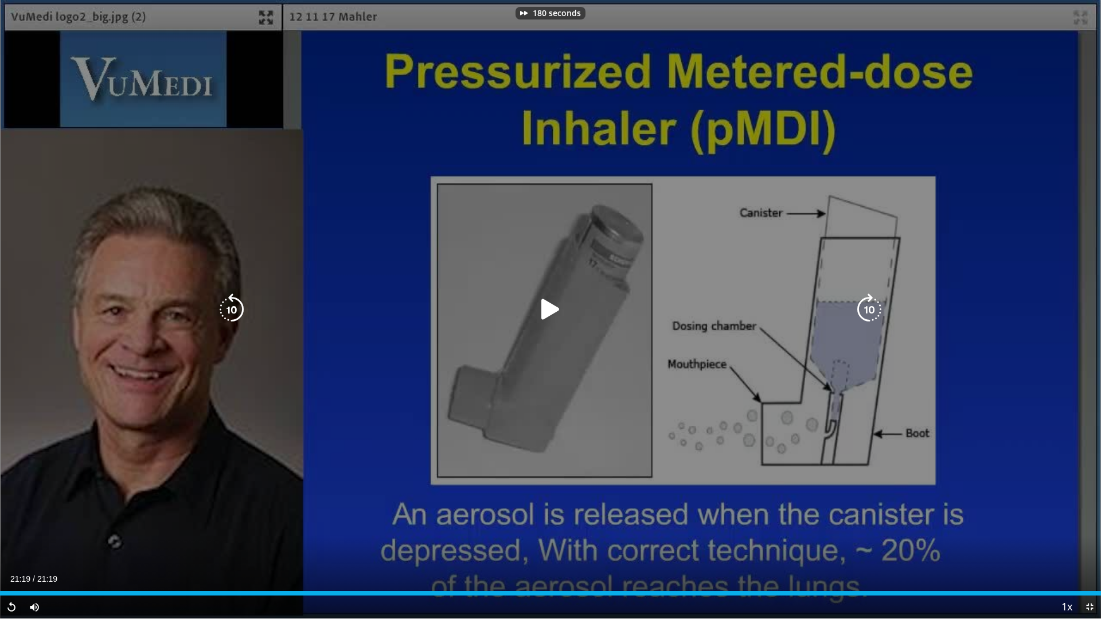
click at [868, 311] on icon "Video Player" at bounding box center [869, 310] width 32 height 32
click at [869, 311] on icon "Video Player" at bounding box center [869, 310] width 32 height 32
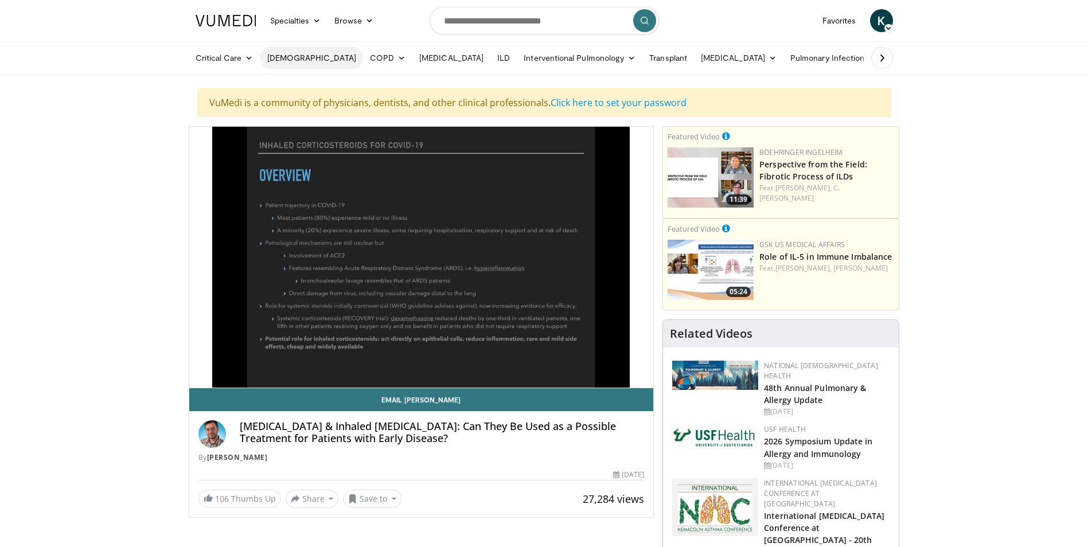
click at [277, 57] on link "[DEMOGRAPHIC_DATA]" at bounding box center [311, 57] width 103 height 23
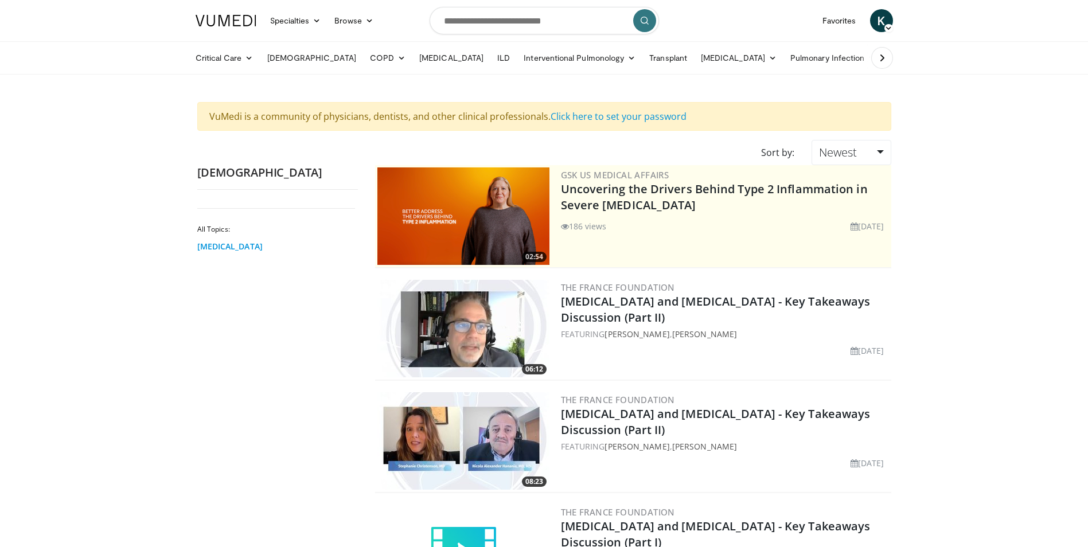
click at [235, 247] on link "[MEDICAL_DATA]" at bounding box center [274, 246] width 155 height 11
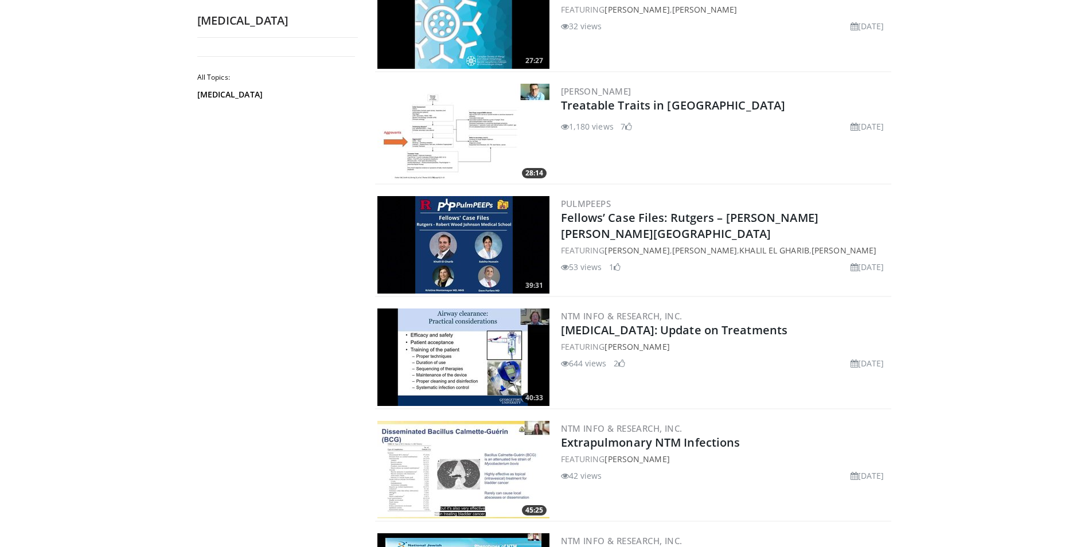
scroll to position [688, 0]
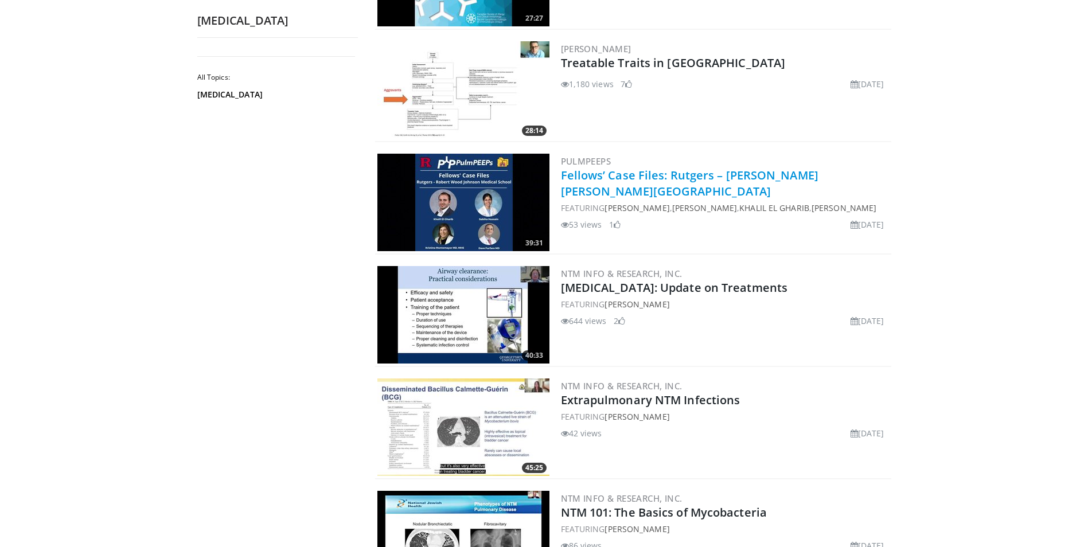
click at [577, 178] on link "Fellows’ Case Files: Rutgers – [PERSON_NAME] [PERSON_NAME][GEOGRAPHIC_DATA]" at bounding box center [689, 183] width 257 height 32
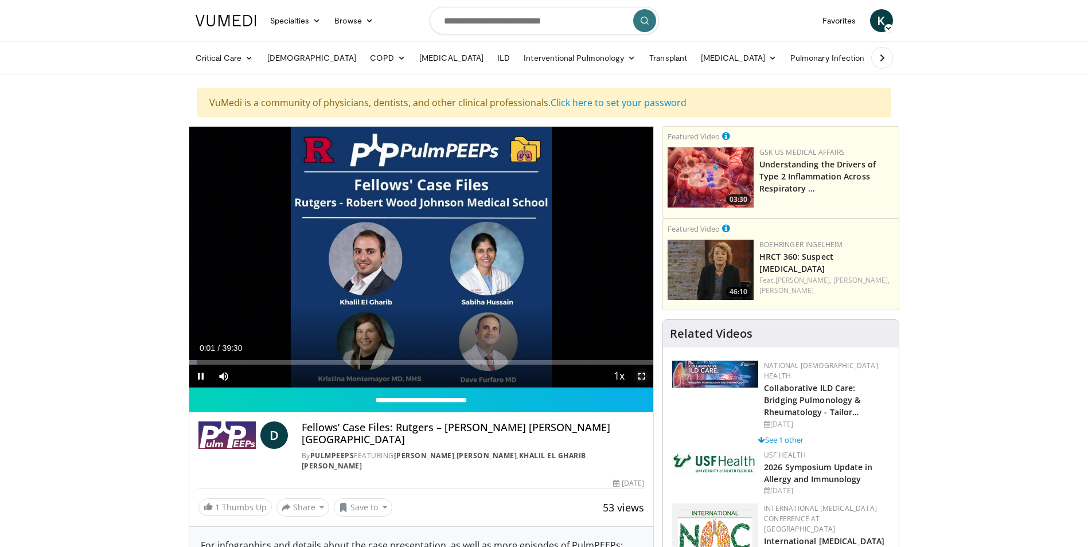
click at [636, 376] on span "Video Player" at bounding box center [641, 376] width 23 height 23
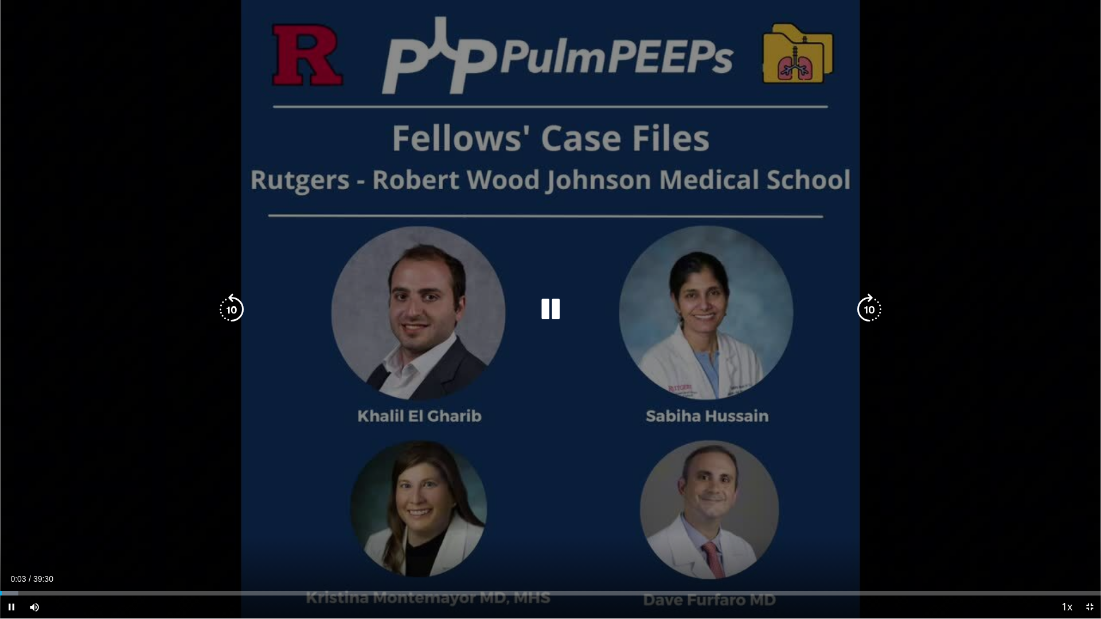
click at [866, 307] on icon "Video Player" at bounding box center [869, 310] width 32 height 32
click at [867, 307] on icon "Video Player" at bounding box center [869, 310] width 32 height 32
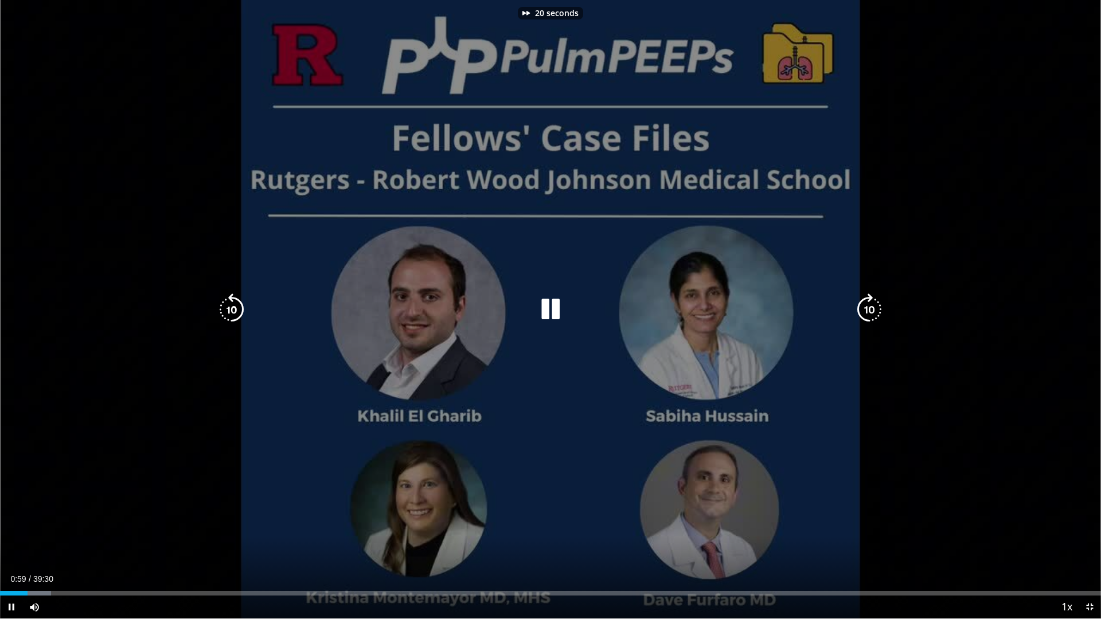
click at [867, 307] on icon "Video Player" at bounding box center [869, 310] width 32 height 32
click at [866, 307] on icon "Video Player" at bounding box center [869, 310] width 32 height 32
click at [867, 307] on icon "Video Player" at bounding box center [869, 310] width 32 height 32
click at [863, 306] on icon "Video Player" at bounding box center [869, 310] width 32 height 32
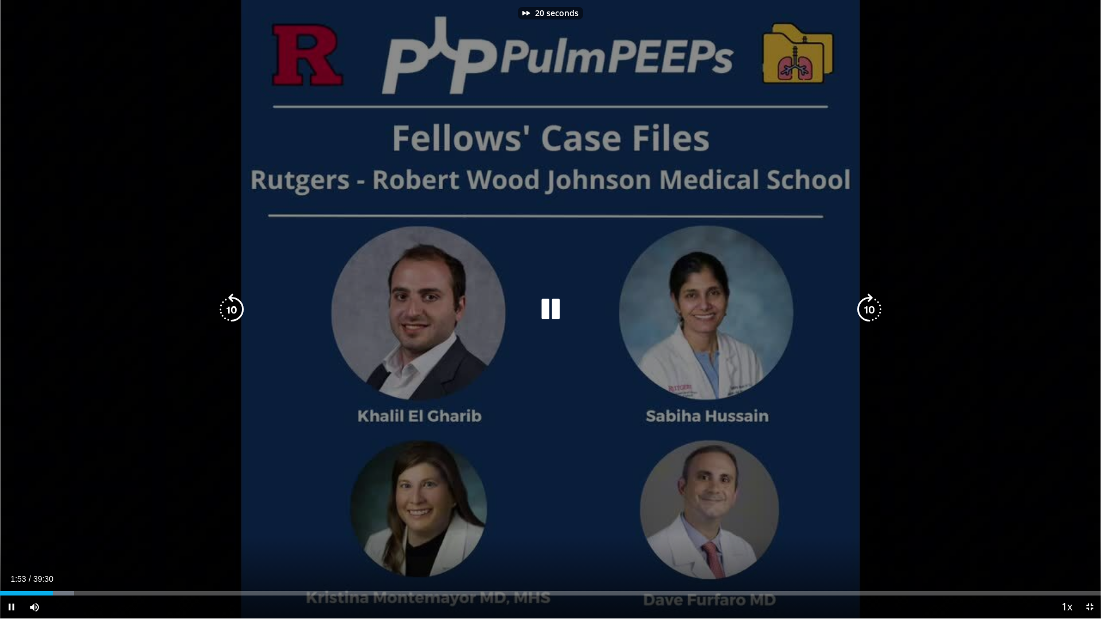
click at [865, 306] on icon "Video Player" at bounding box center [869, 310] width 32 height 32
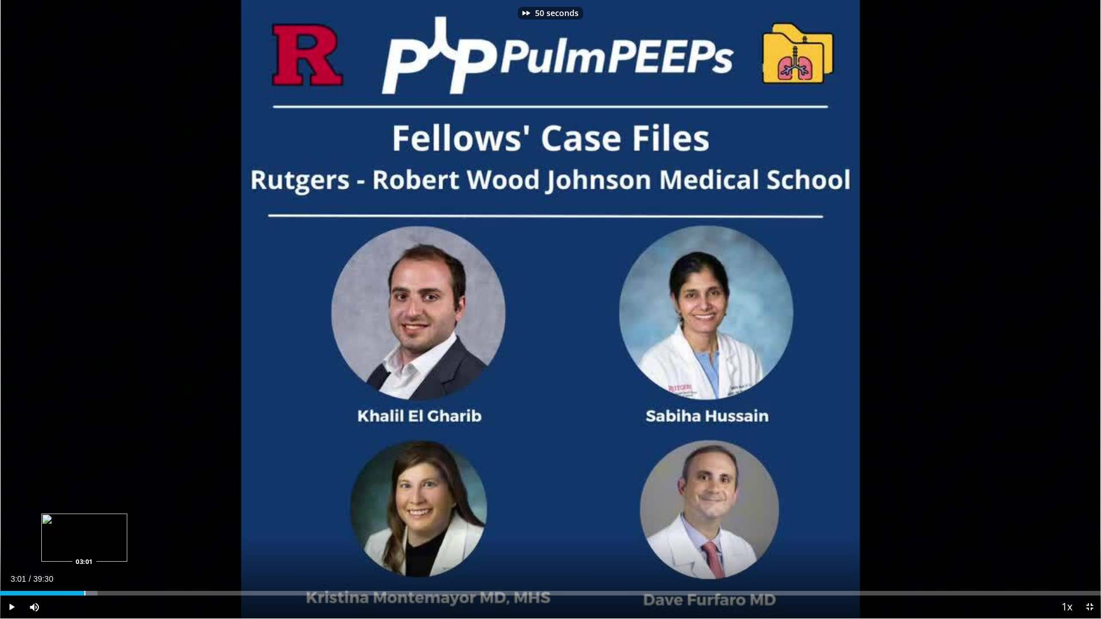
click at [84, 546] on div "Progress Bar" at bounding box center [84, 593] width 1 height 5
click at [101, 546] on div "Progress Bar" at bounding box center [101, 593] width 1 height 5
drag, startPoint x: 150, startPoint y: 595, endPoint x: 156, endPoint y: 595, distance: 6.3
click at [150, 546] on div "Progress Bar" at bounding box center [150, 593] width 1 height 5
click at [212, 546] on div "Progress Bar" at bounding box center [212, 593] width 1 height 5
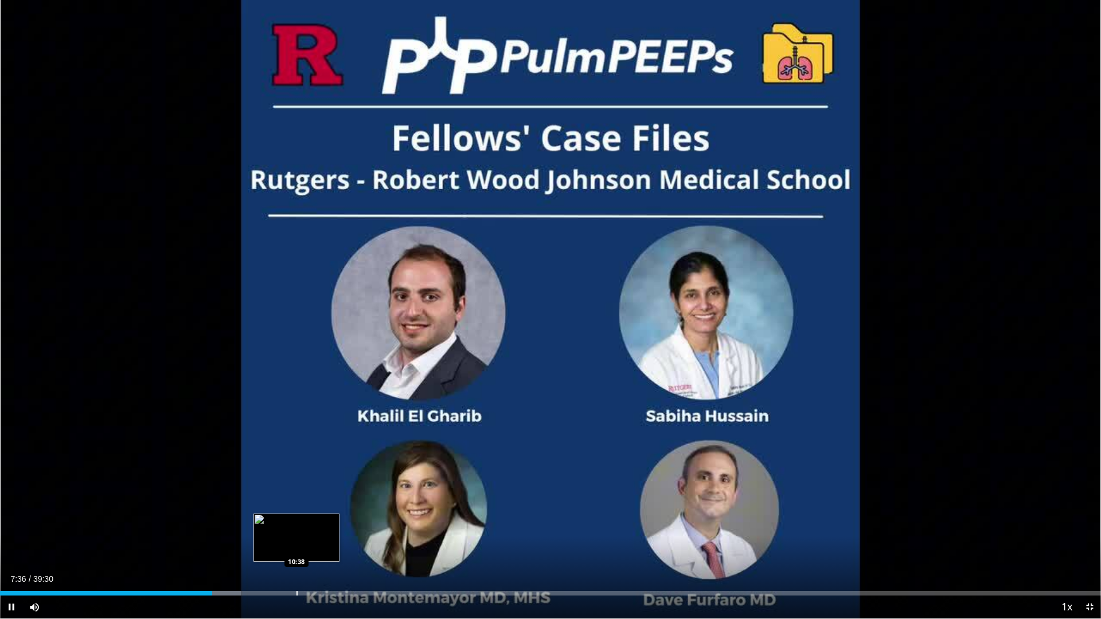
click at [298, 546] on div "Progress Bar" at bounding box center [296, 593] width 1 height 5
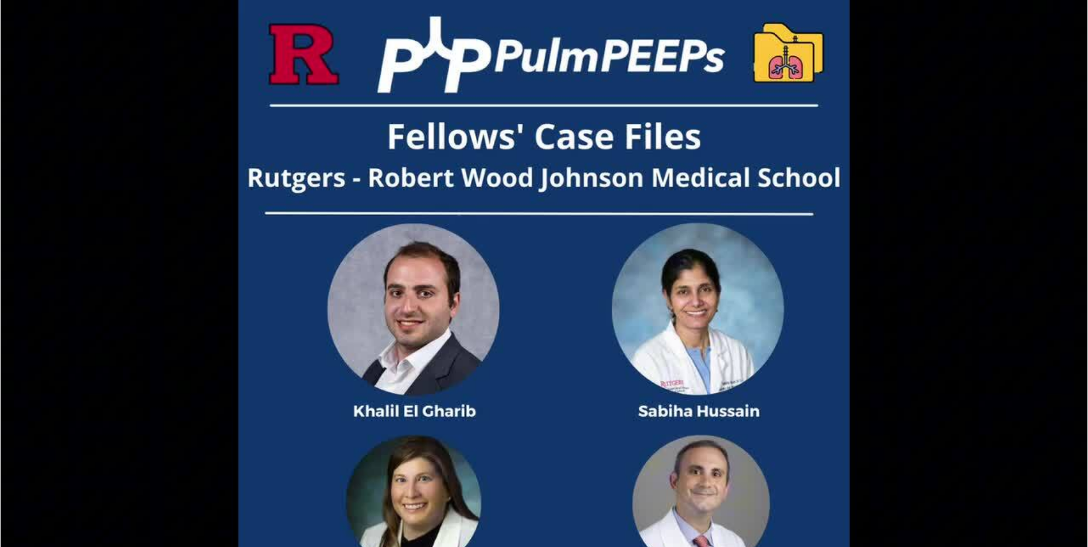
scroll to position [1032, 0]
